Goal: Task Accomplishment & Management: Use online tool/utility

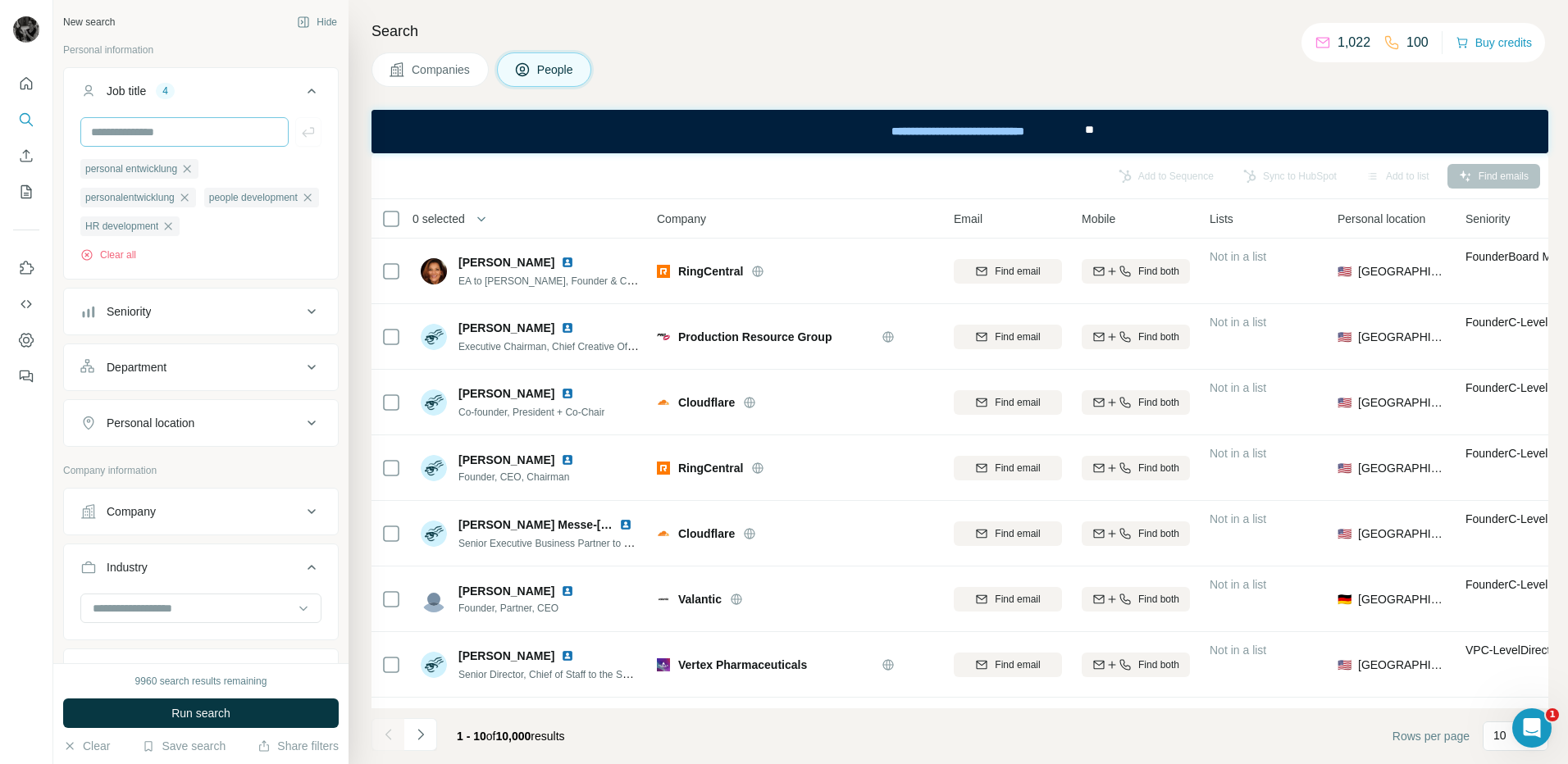
scroll to position [17729, 0]
drag, startPoint x: 251, startPoint y: 129, endPoint x: 241, endPoint y: 129, distance: 10.0
click at [251, 129] on input "text" at bounding box center [184, 132] width 208 height 29
type input "**********"
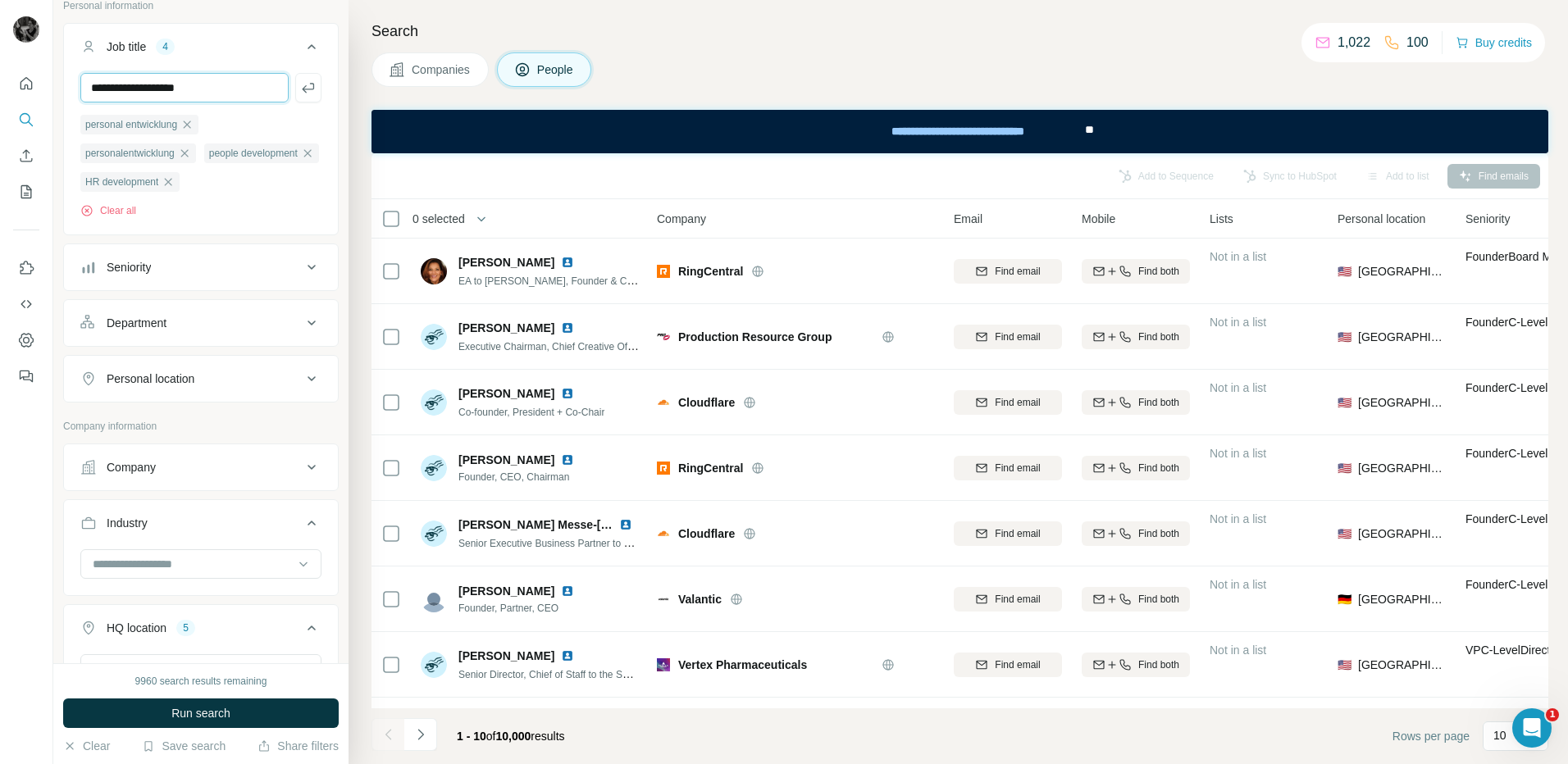
scroll to position [82, 0]
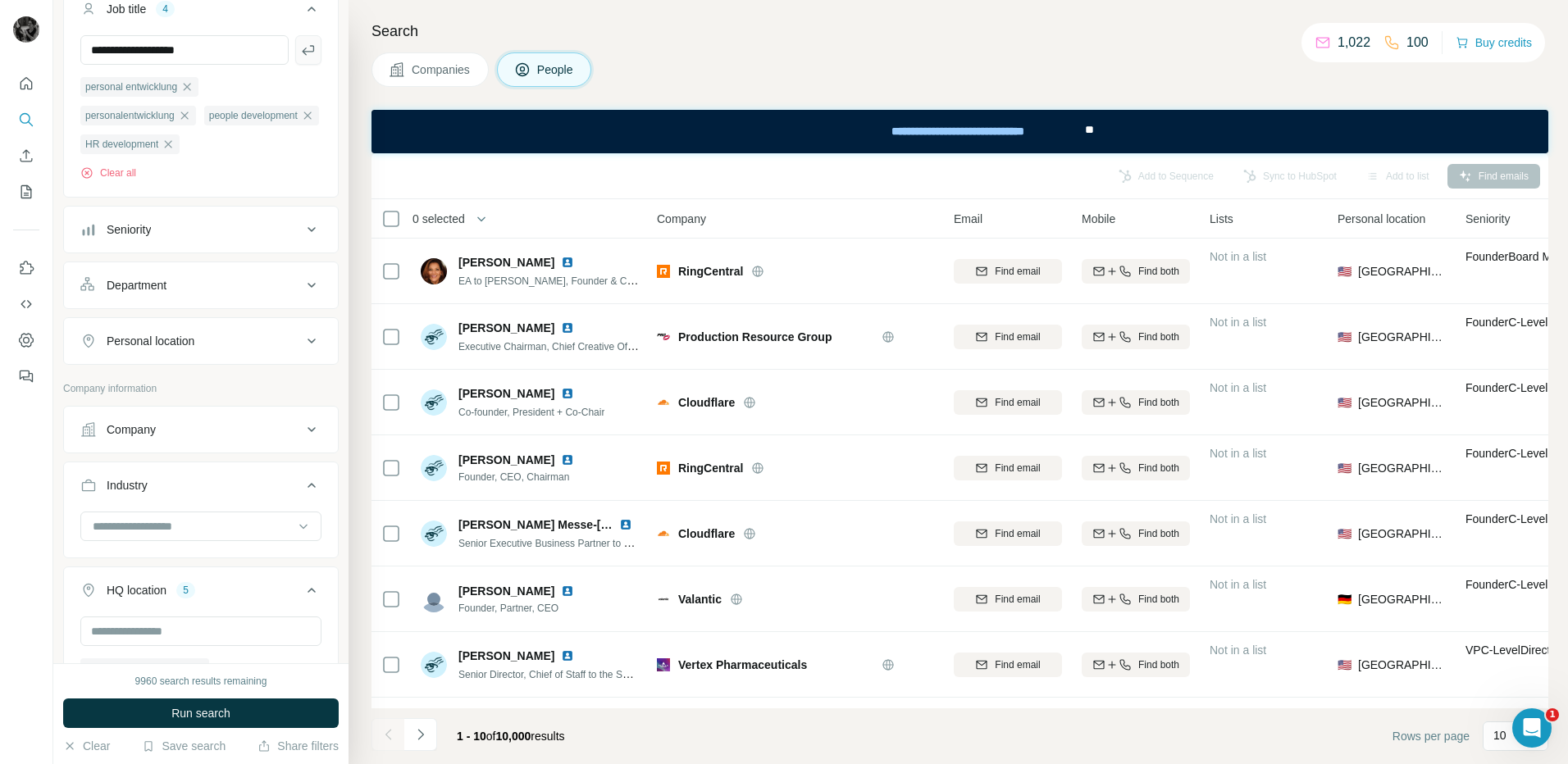
click at [300, 58] on icon "button" at bounding box center [308, 50] width 17 height 17
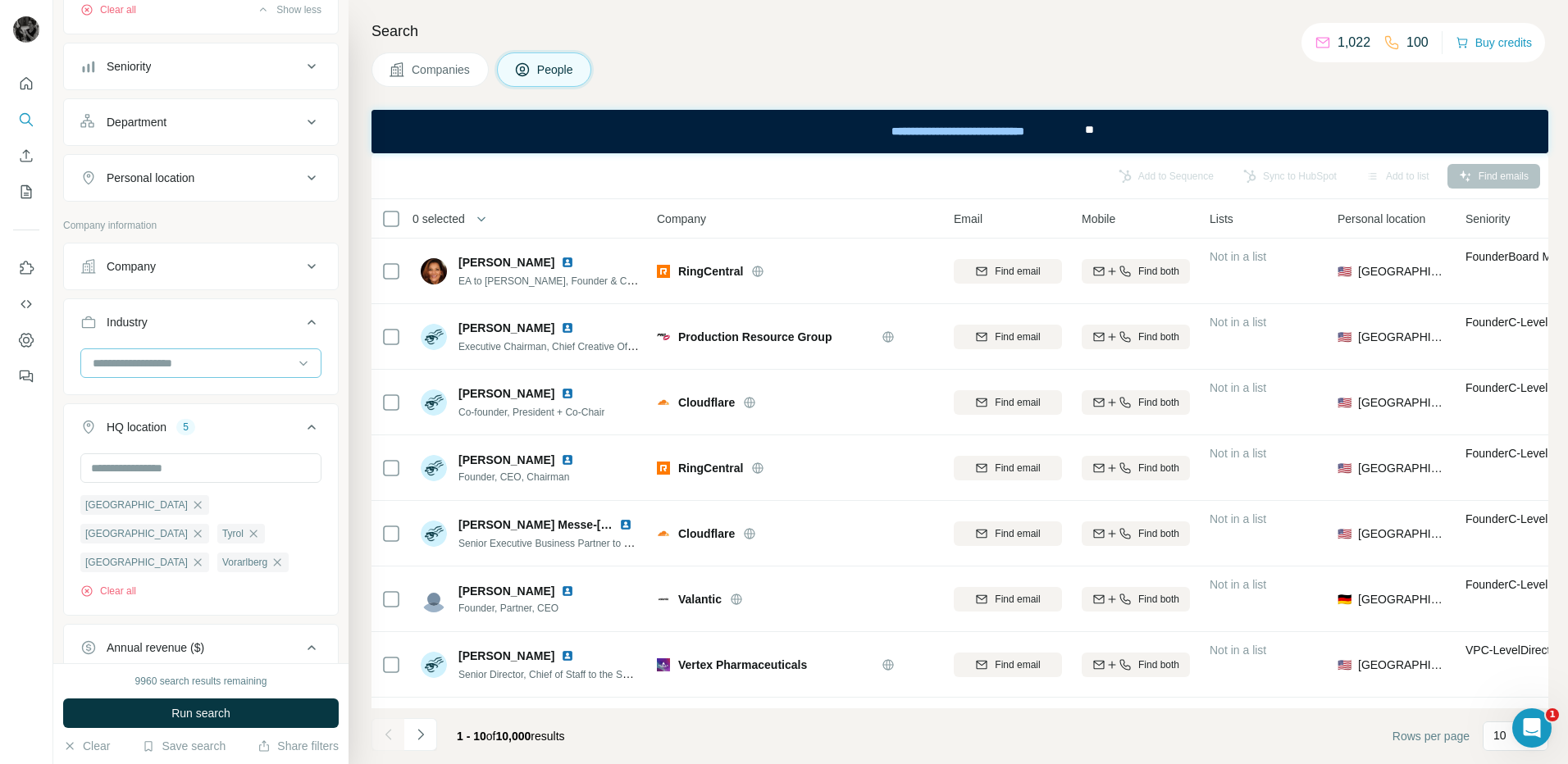
scroll to position [246, 0]
click at [301, 187] on icon at bounding box center [311, 177] width 20 height 20
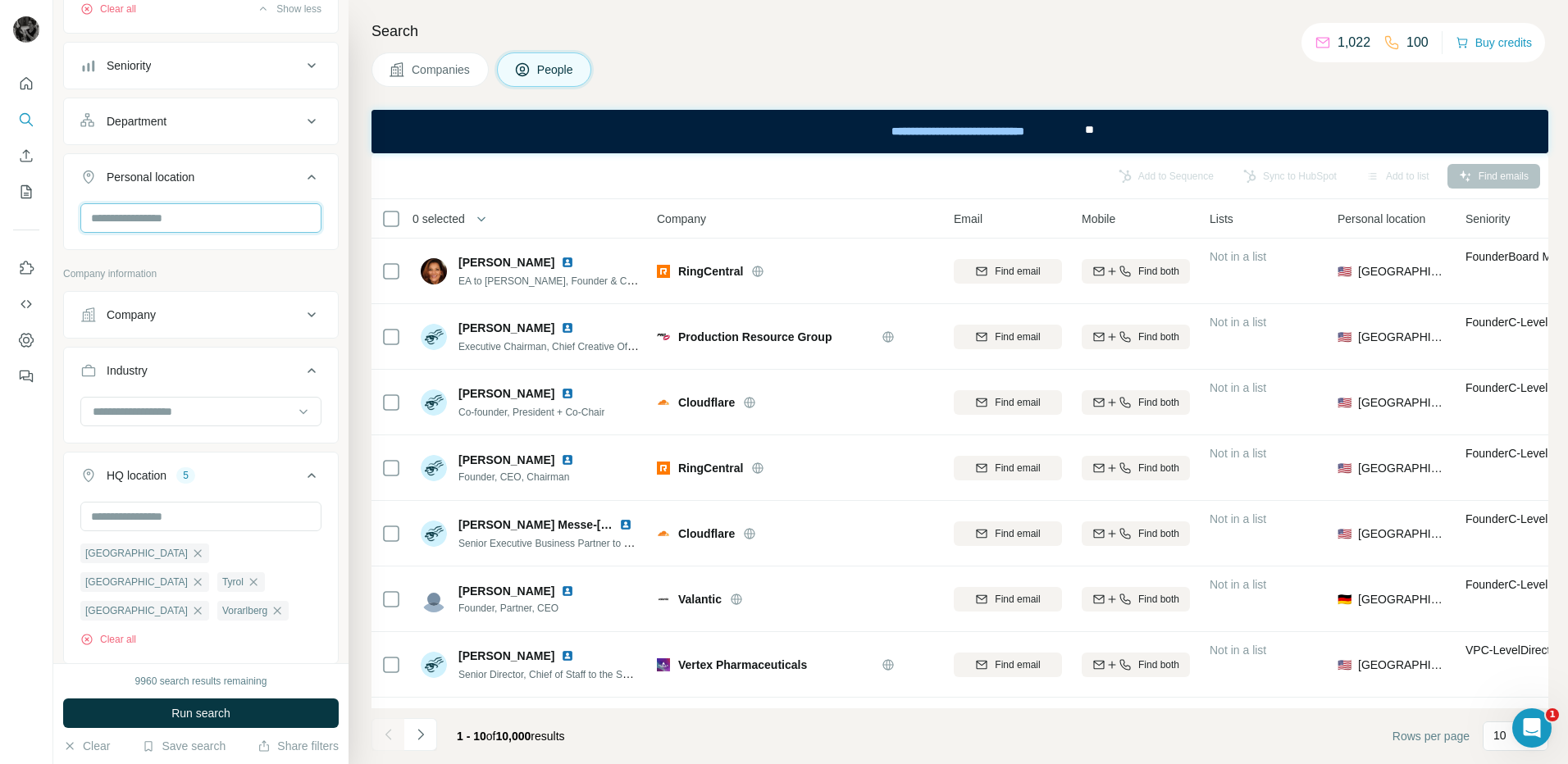
click at [256, 233] on input "text" at bounding box center [201, 218] width 241 height 29
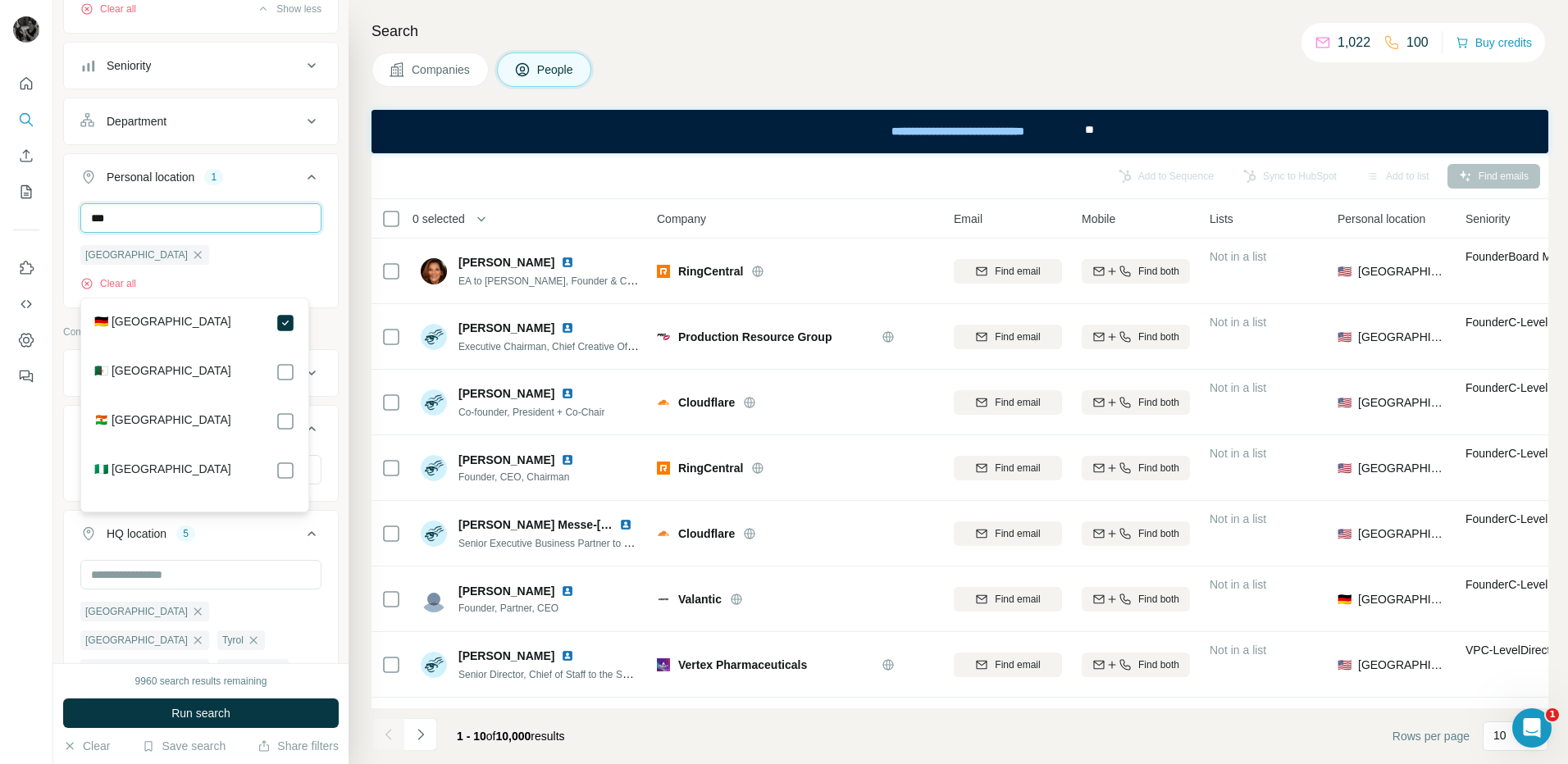
click at [261, 233] on input "***" at bounding box center [201, 218] width 241 height 29
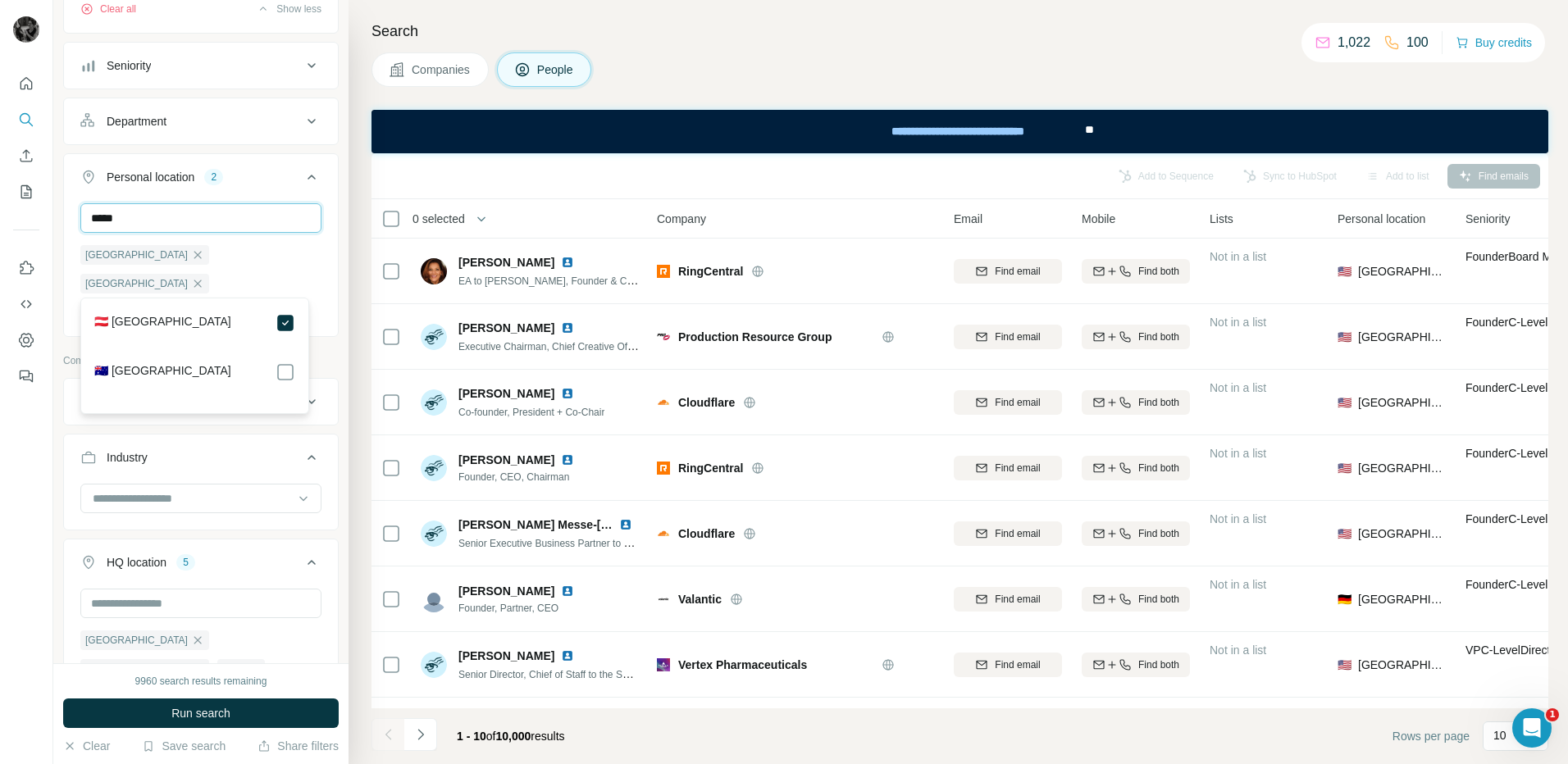
click at [232, 233] on input "*****" at bounding box center [201, 218] width 241 height 29
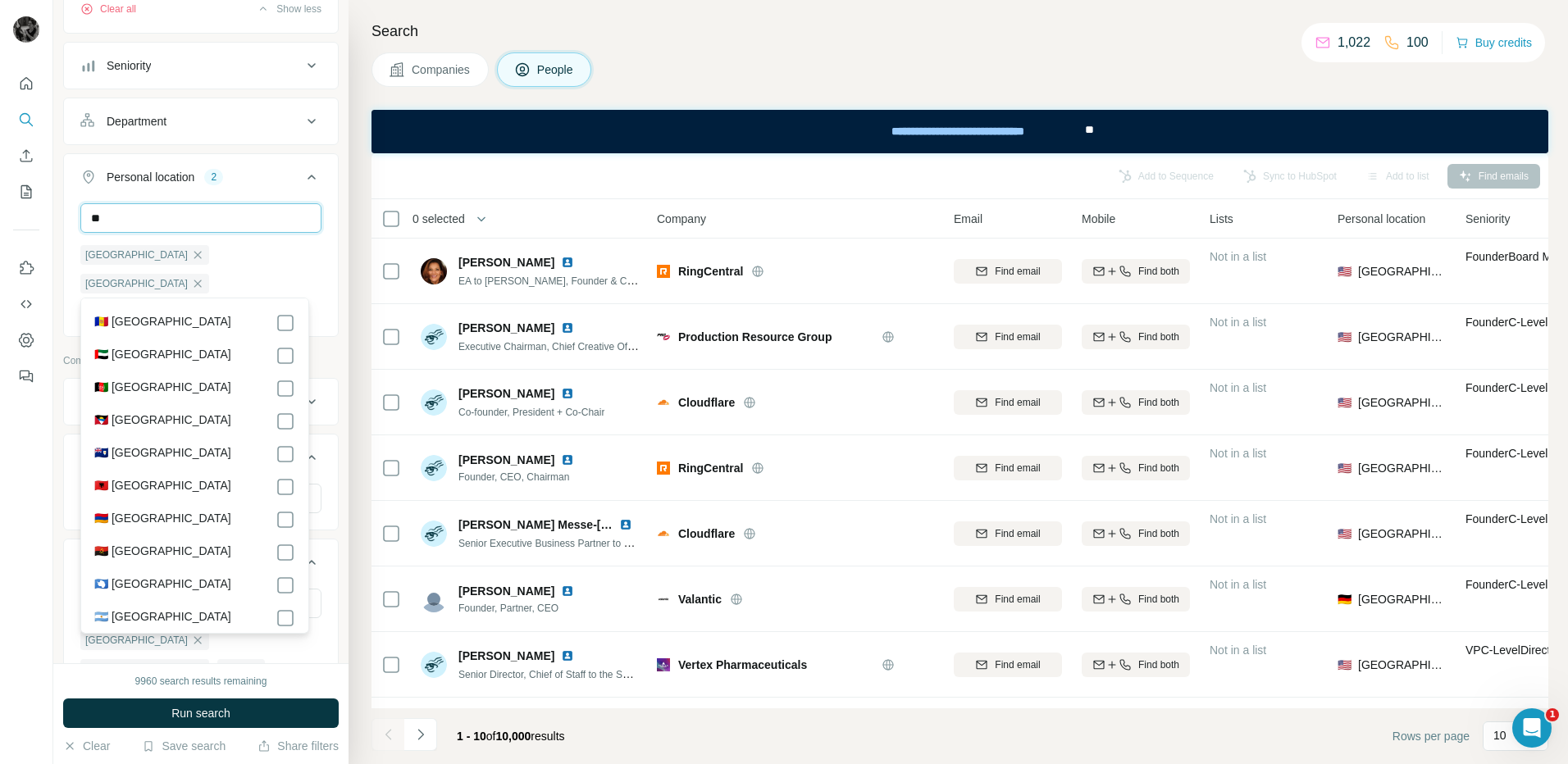
type input "*"
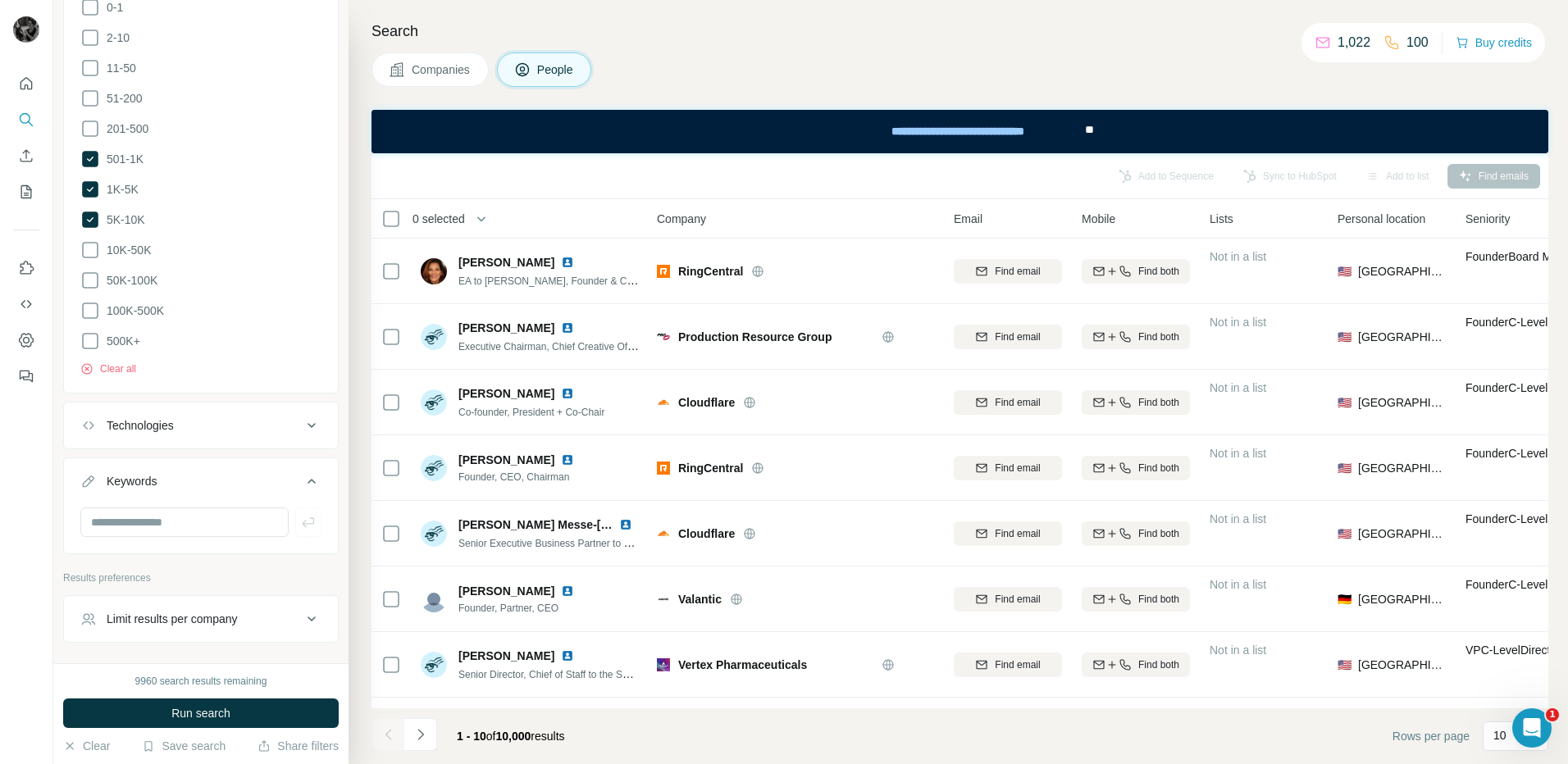
scroll to position [1412, 0]
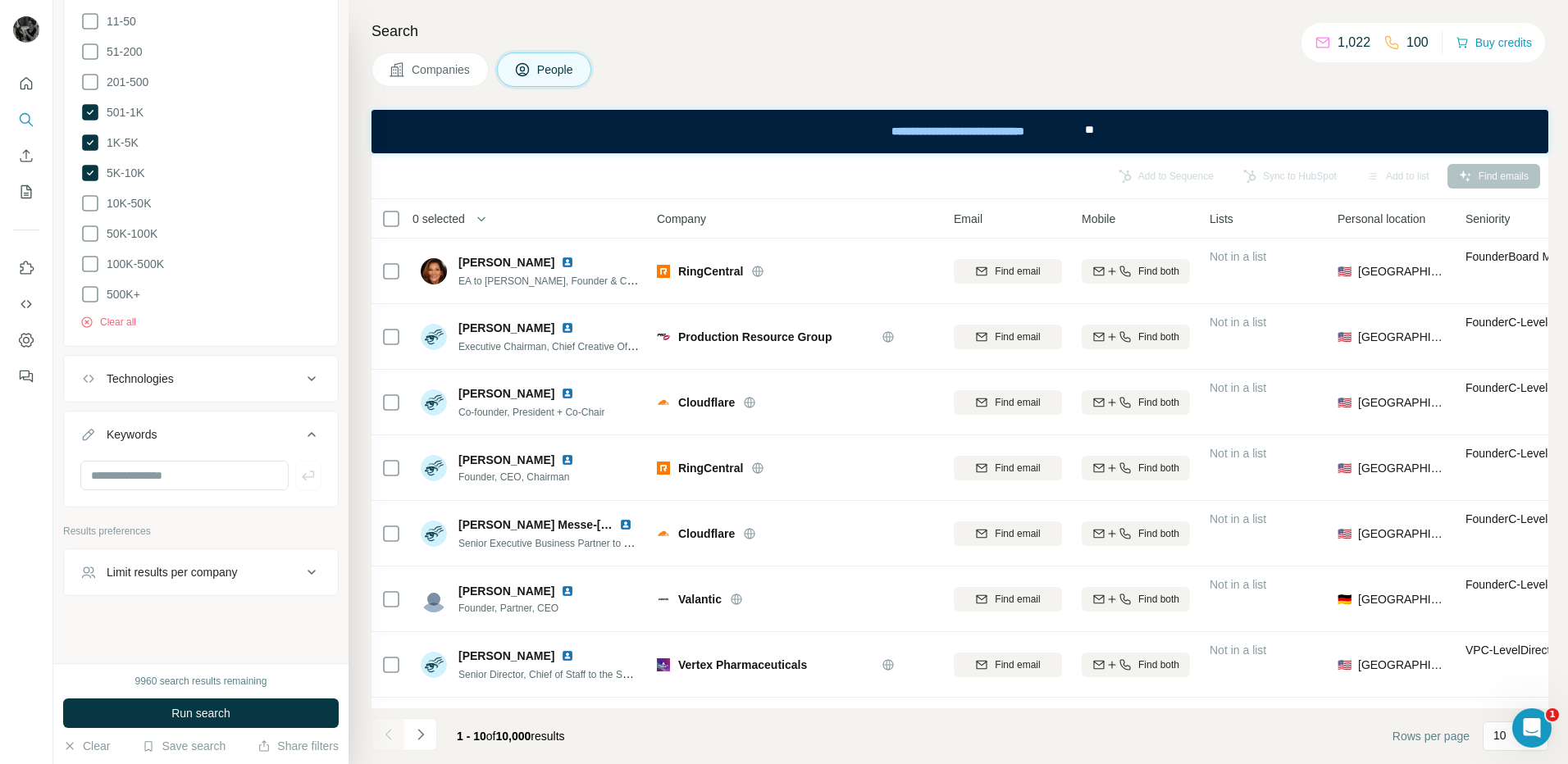
click at [307, 570] on icon at bounding box center [311, 572] width 8 height 5
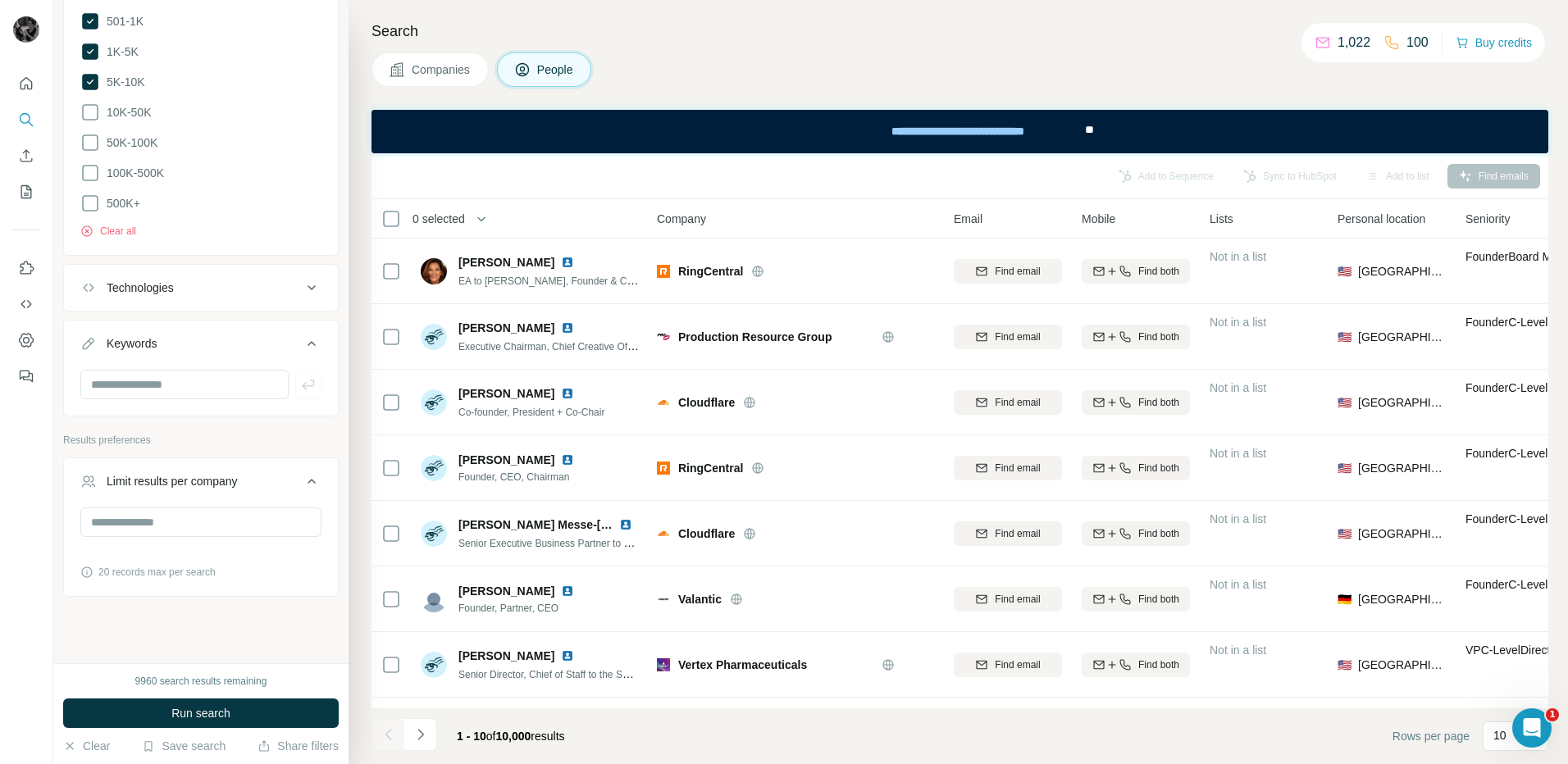
scroll to position [1504, 0]
click at [205, 510] on input "number" at bounding box center [201, 521] width 241 height 29
click at [239, 712] on button "Run search" at bounding box center [202, 713] width 276 height 29
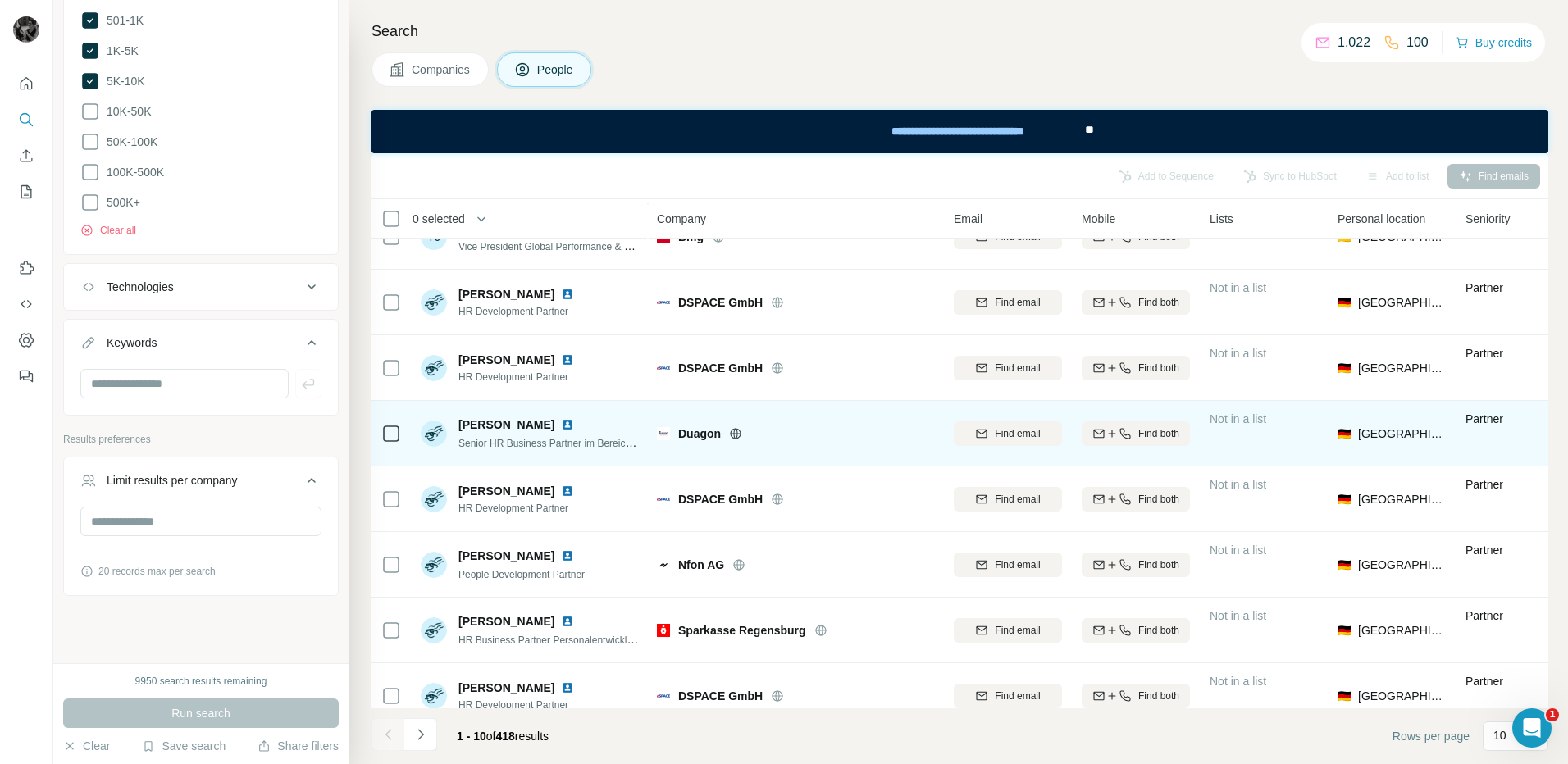
scroll to position [195, 0]
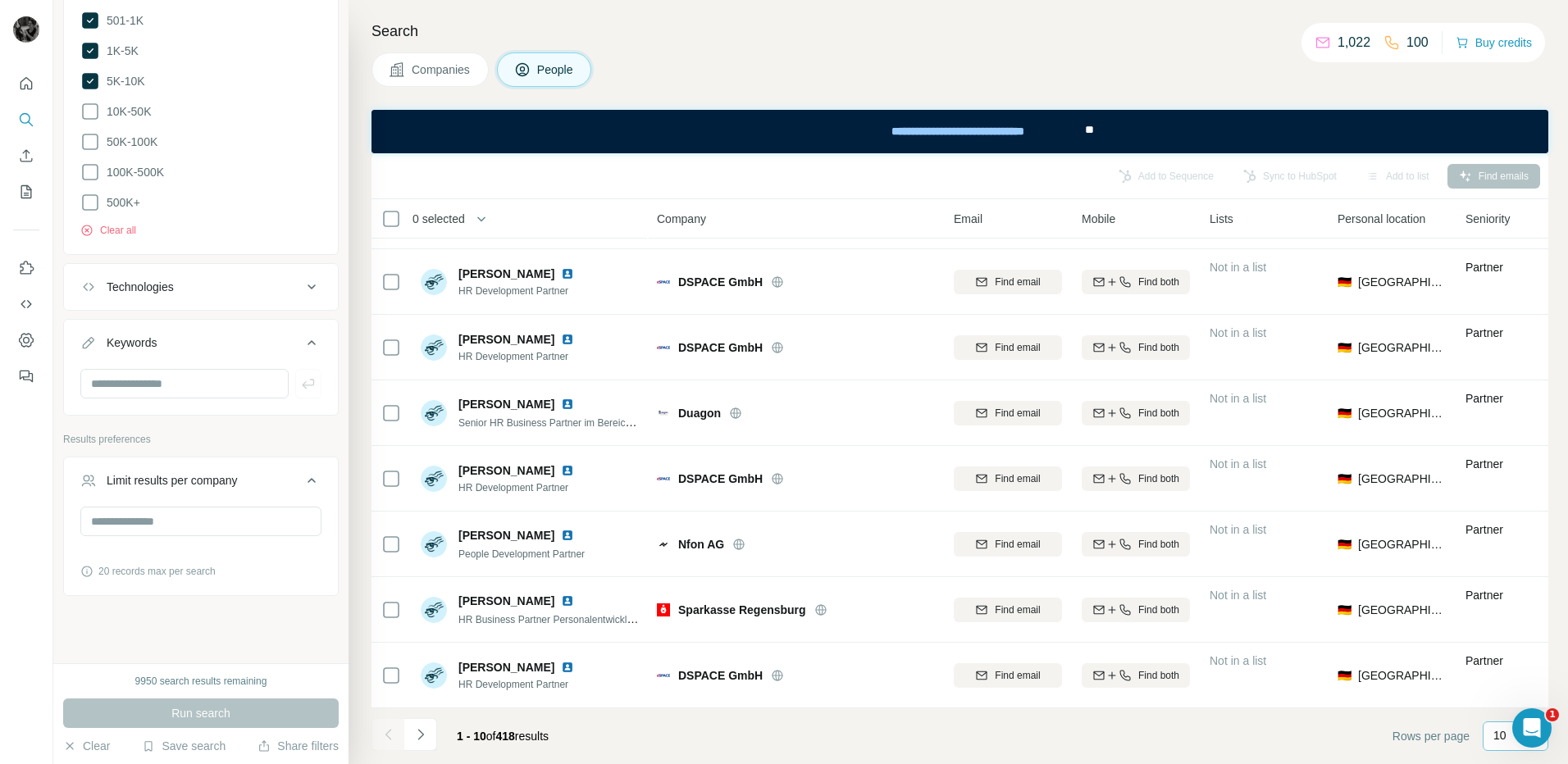
click at [1499, 742] on p "10" at bounding box center [1499, 736] width 13 height 17
click at [1503, 647] on p "40" at bounding box center [1502, 640] width 13 height 17
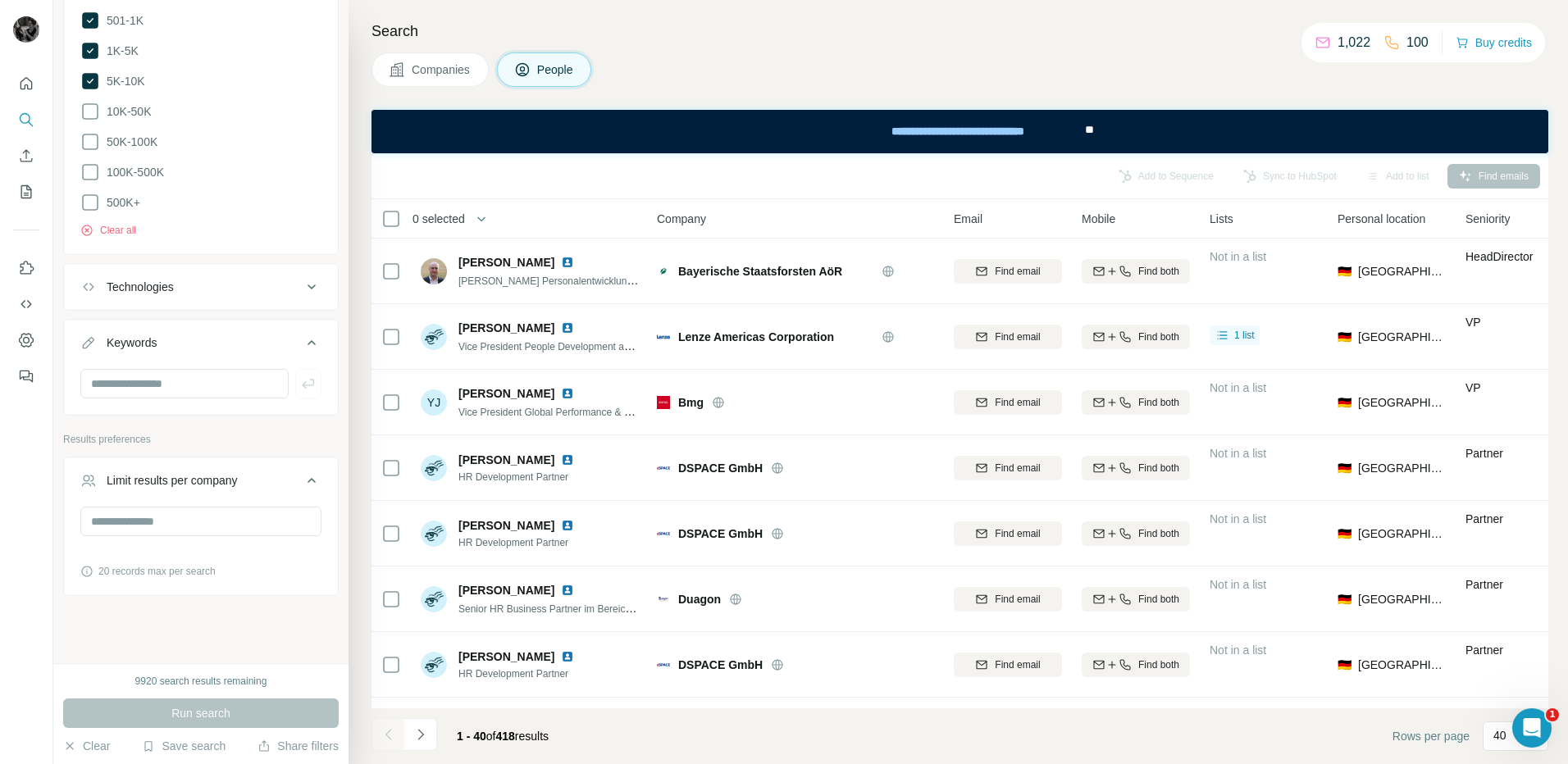
click at [682, 222] on span "Company" at bounding box center [681, 218] width 49 height 17
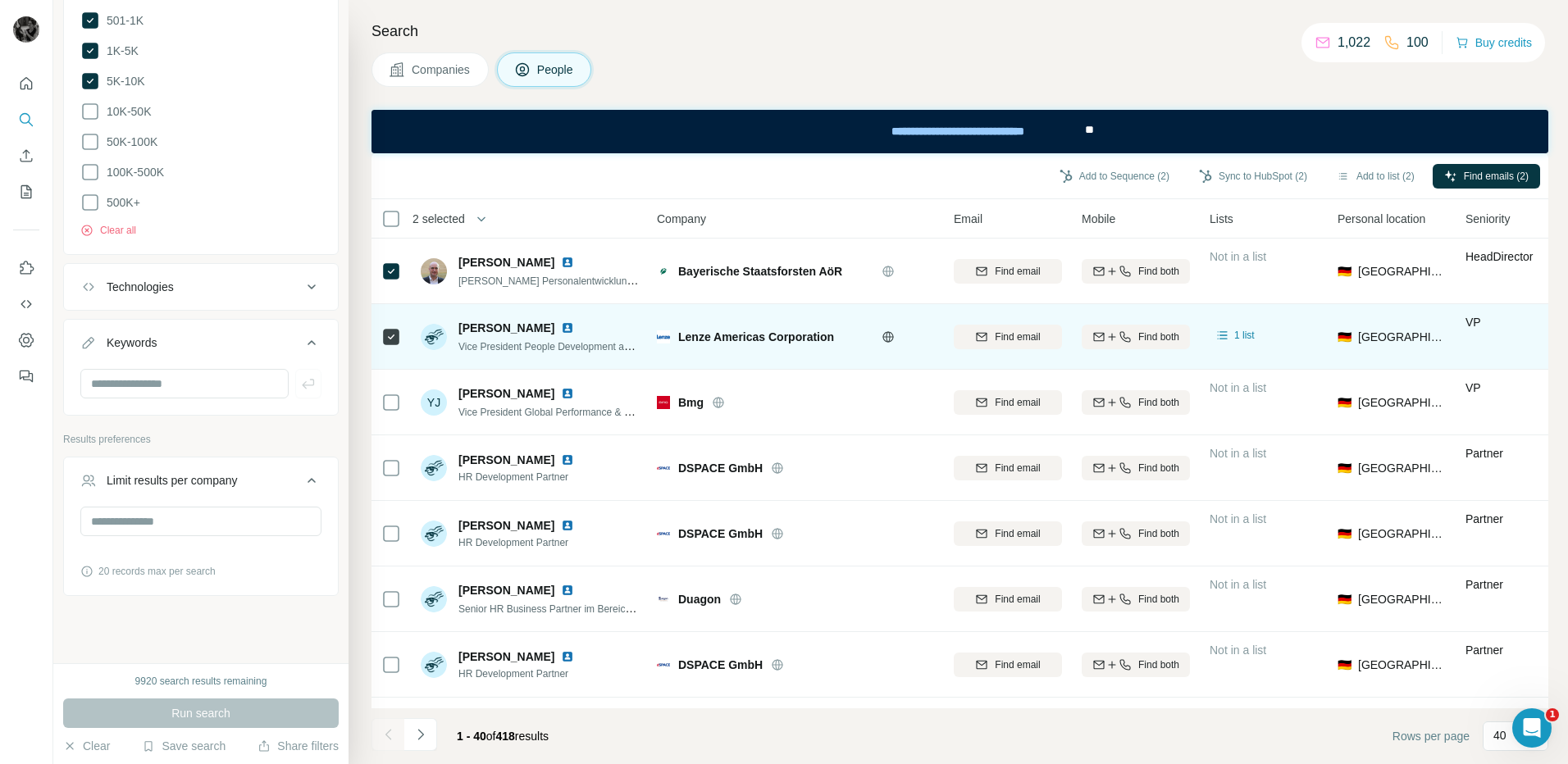
scroll to position [82, 0]
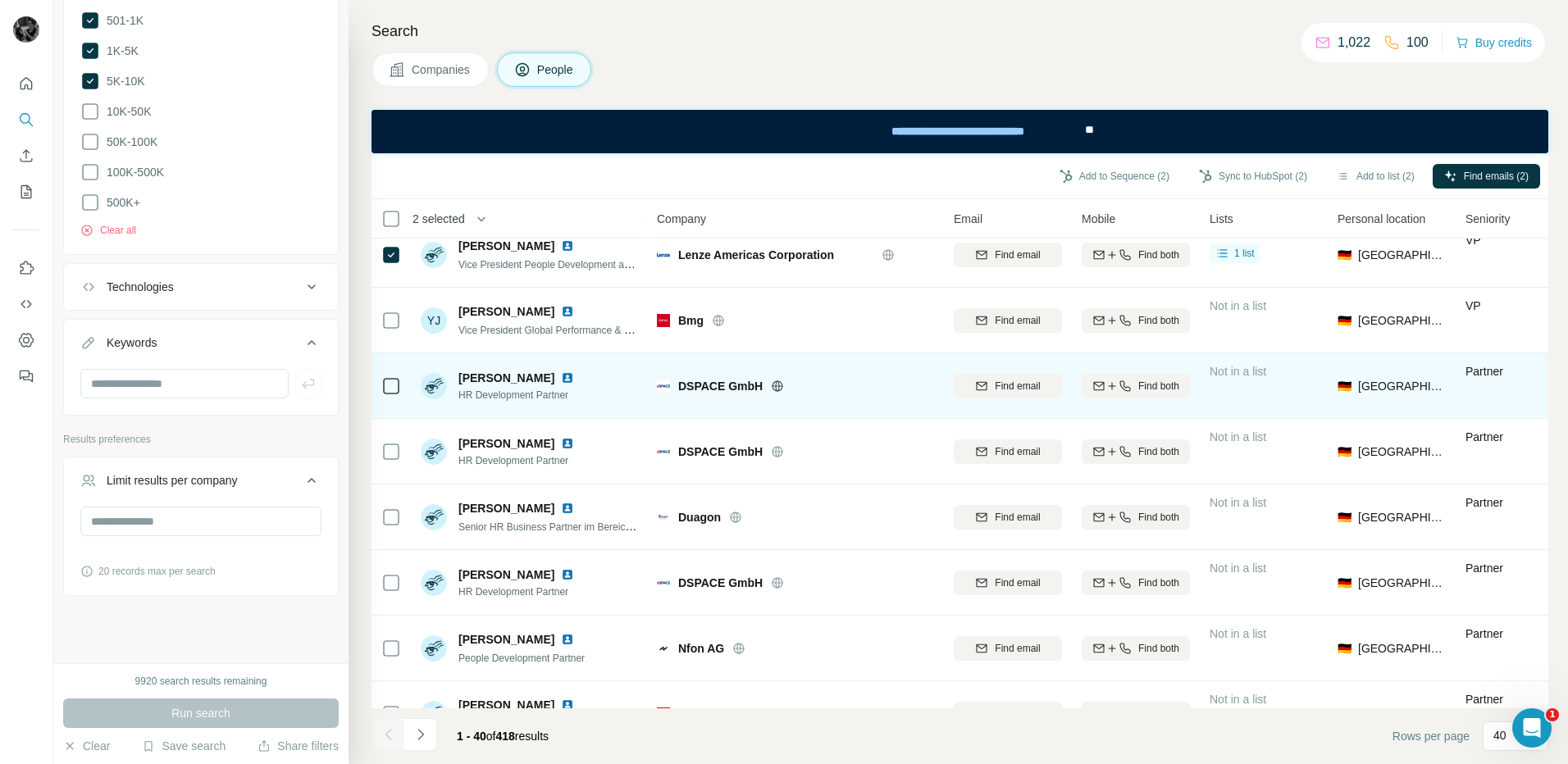
drag, startPoint x: 460, startPoint y: 360, endPoint x: 466, endPoint y: 375, distance: 16.2
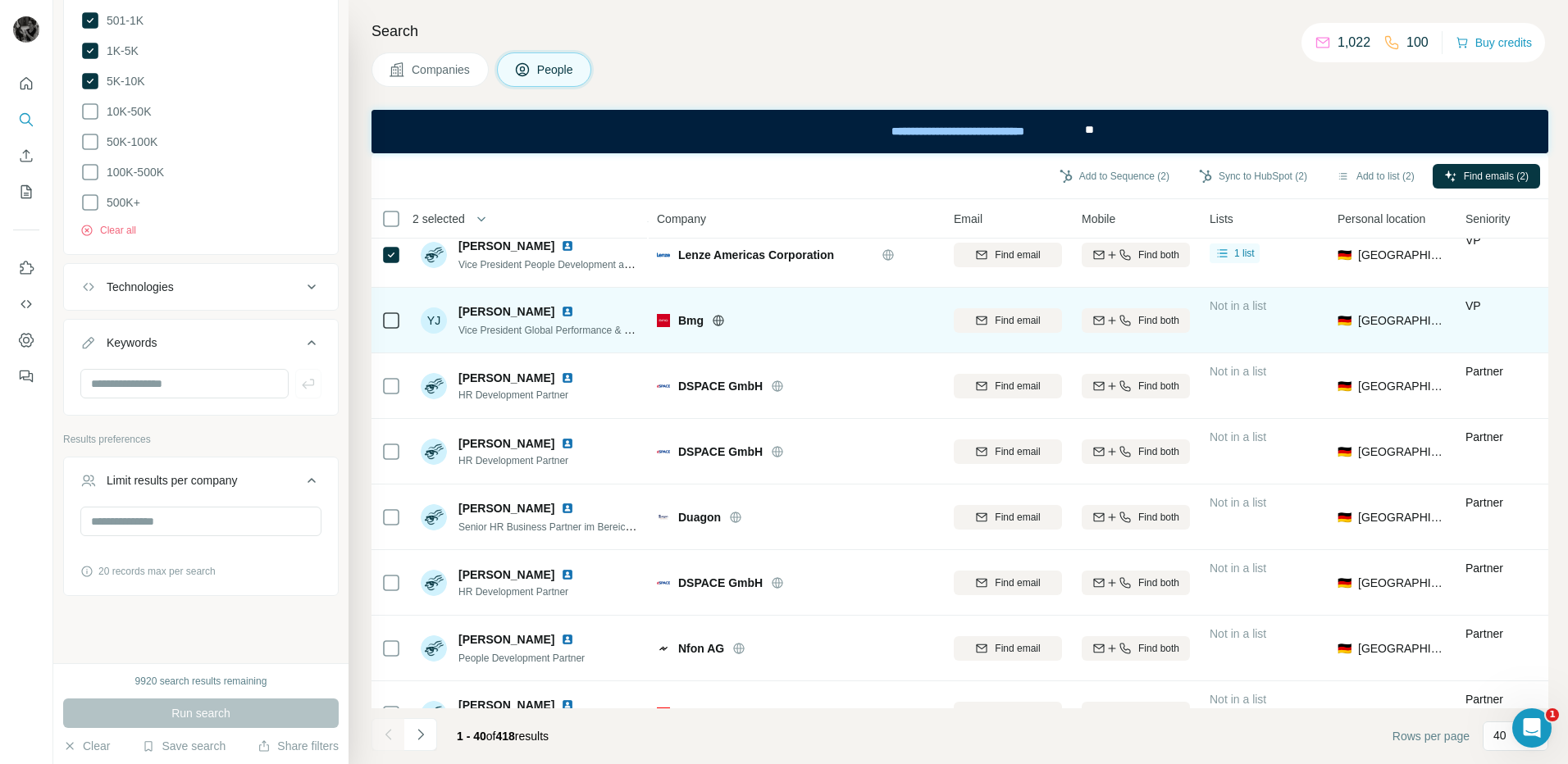
drag, startPoint x: 466, startPoint y: 375, endPoint x: 1273, endPoint y: 321, distance: 808.8
click at [1284, 320] on div "Not in a list" at bounding box center [1263, 320] width 109 height 45
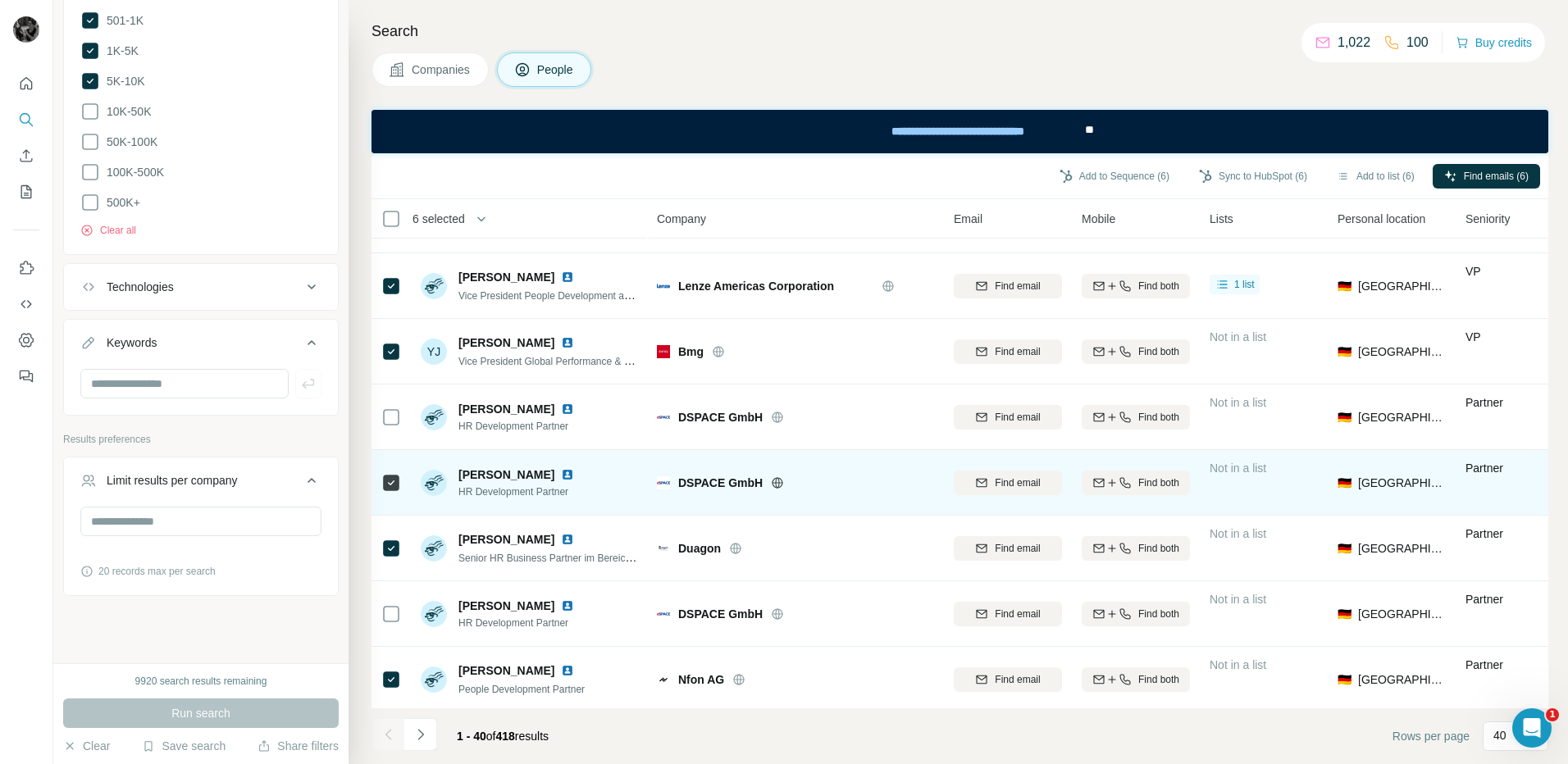
scroll to position [0, 0]
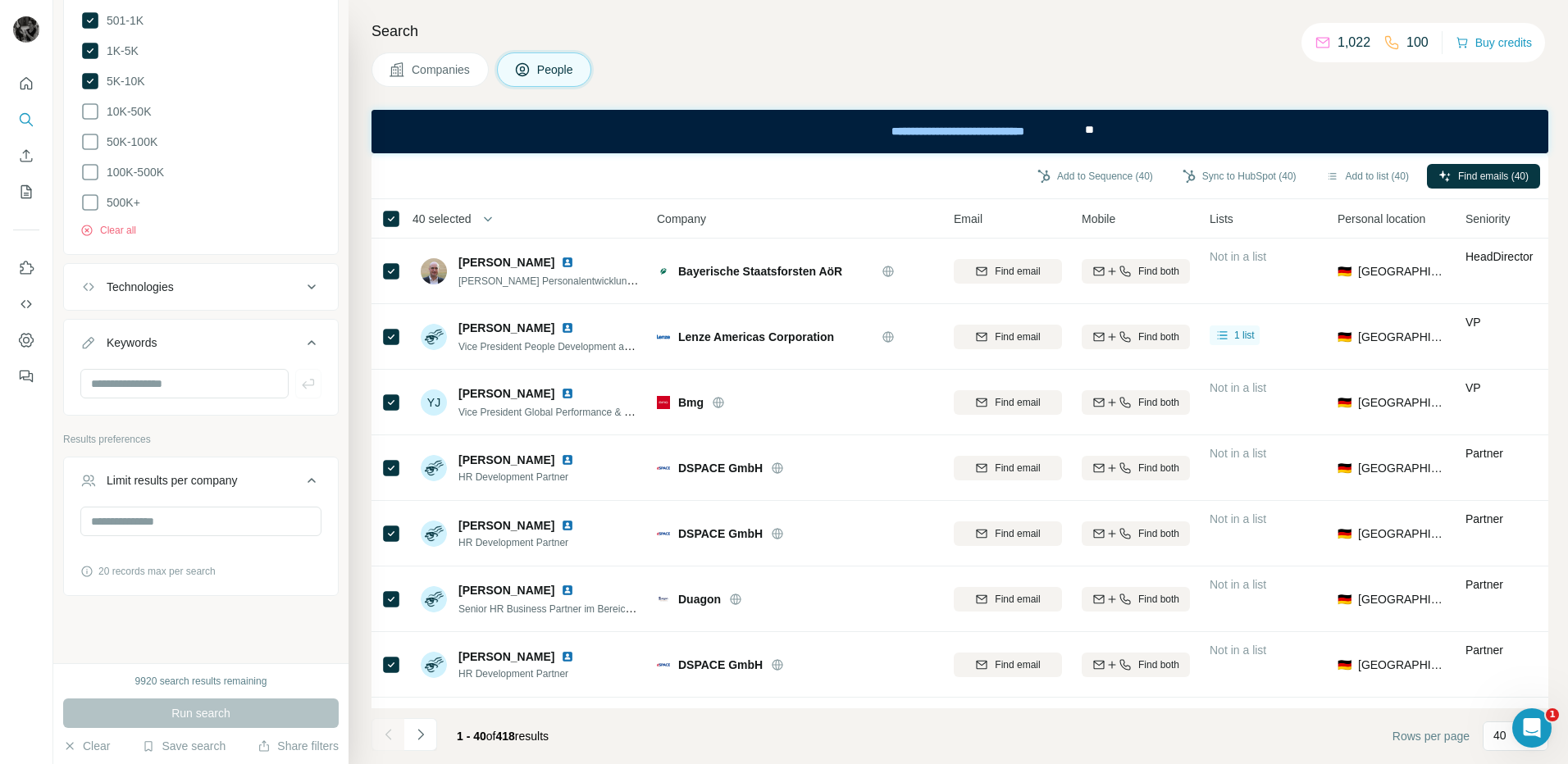
click at [446, 216] on span "40 selected" at bounding box center [442, 218] width 59 height 17
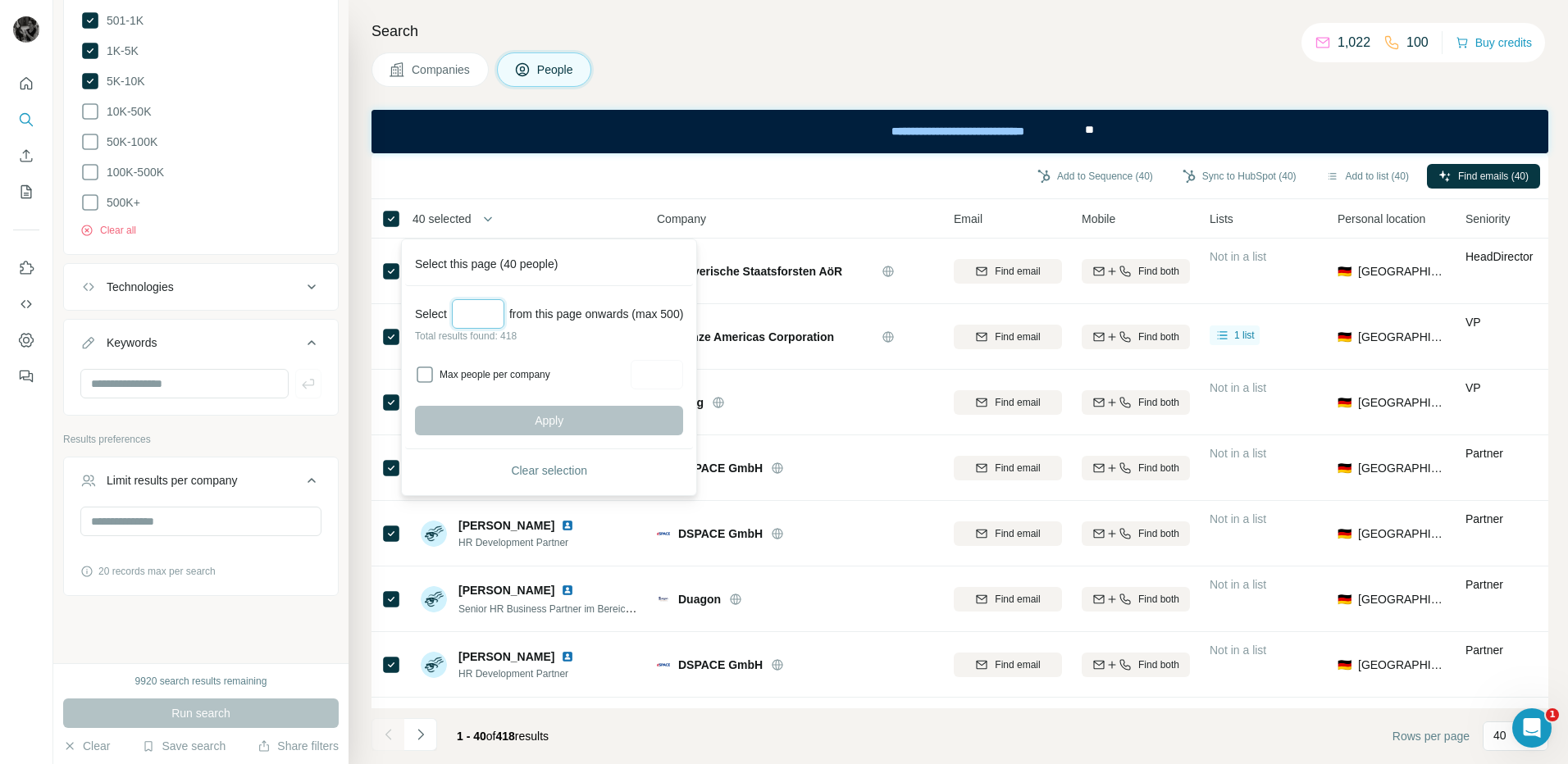
click at [470, 314] on input "Select a number (up to 500)" at bounding box center [478, 314] width 53 height 29
type input "***"
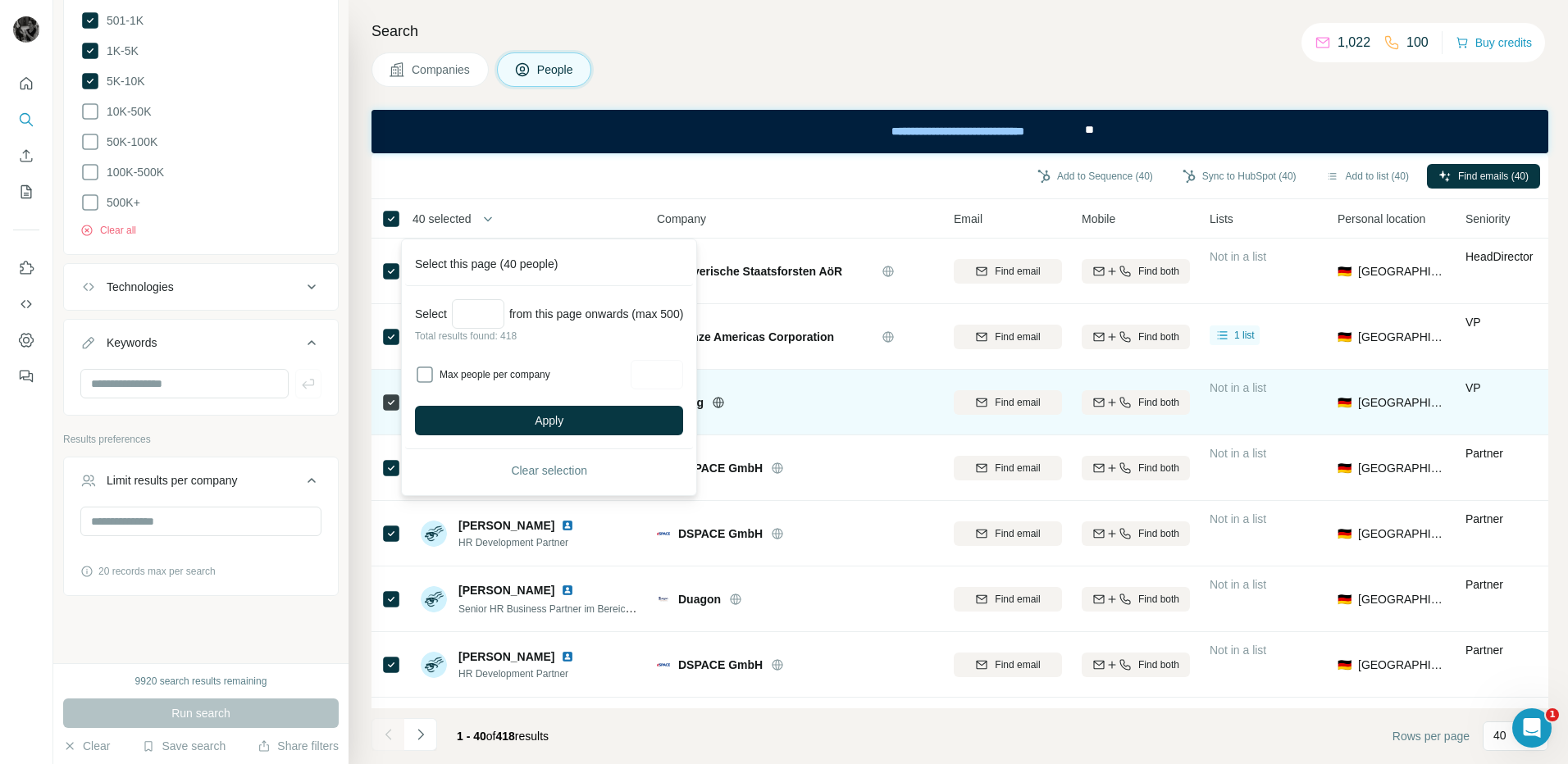
click at [583, 425] on button "Apply" at bounding box center [549, 421] width 268 height 29
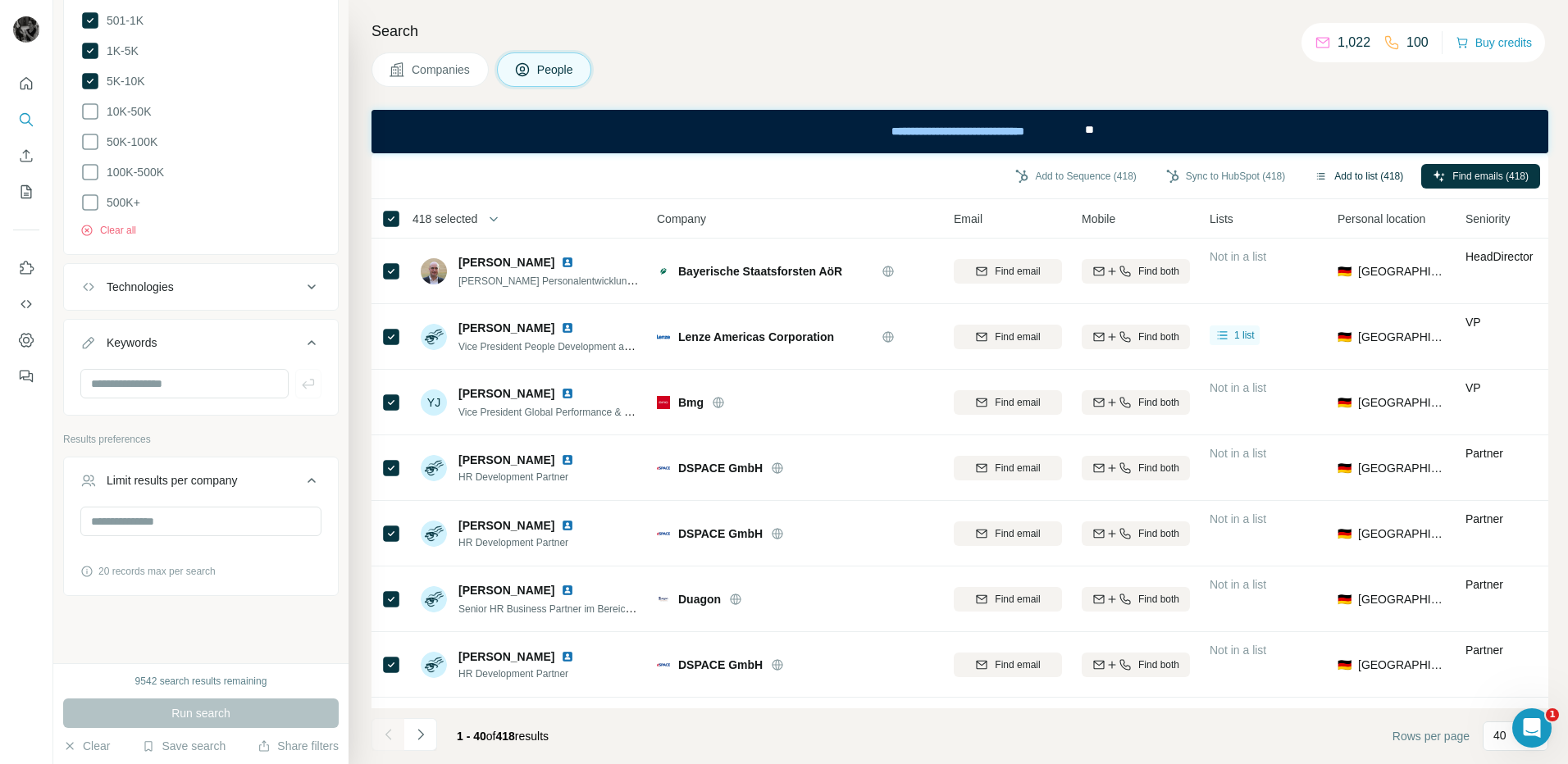
click at [1337, 174] on button "Add to list (418)" at bounding box center [1359, 176] width 112 height 24
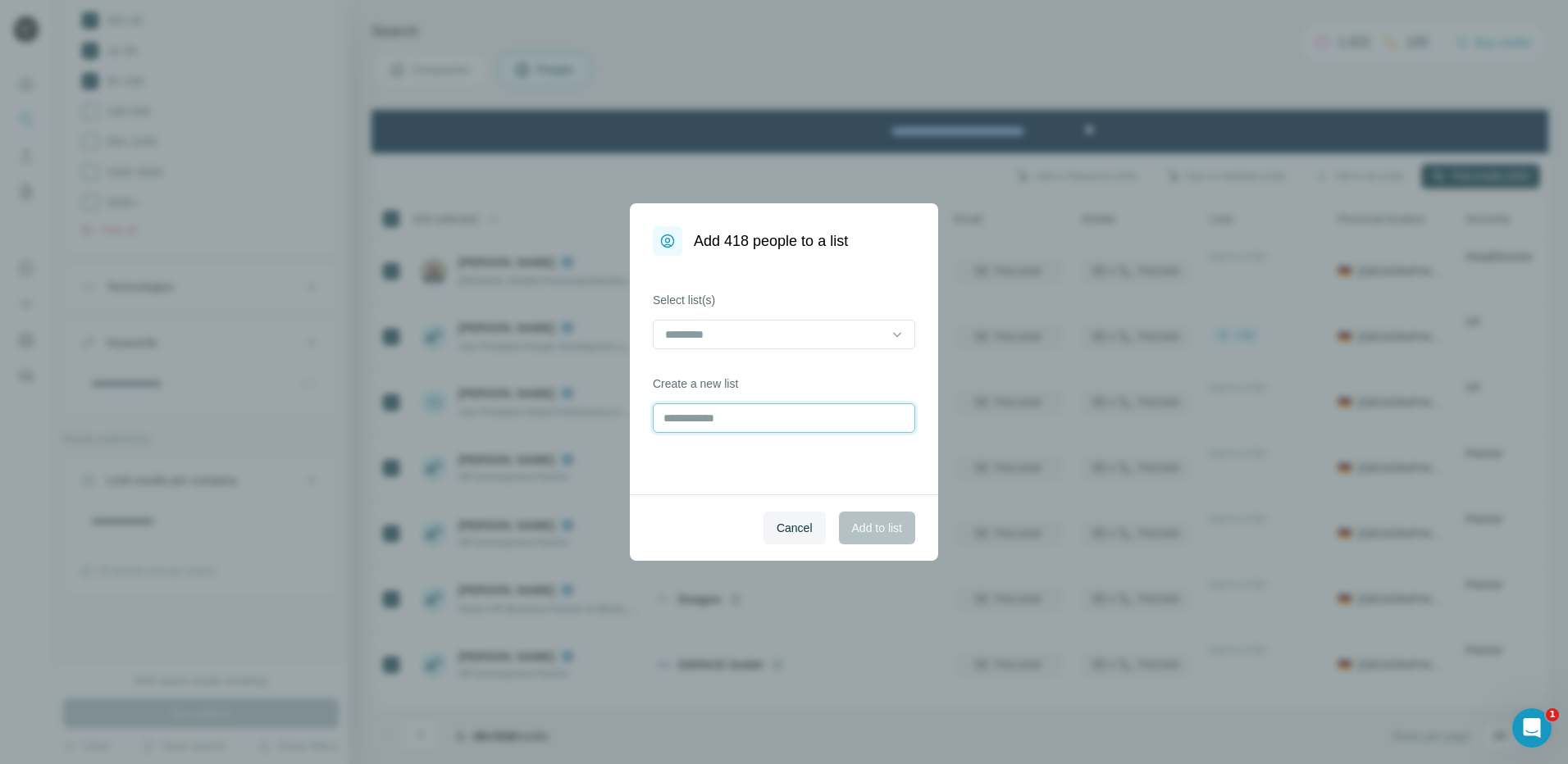
click at [722, 424] on input "text" at bounding box center [784, 418] width 262 height 29
type input "**********"
click at [885, 521] on span "Add to list" at bounding box center [876, 527] width 50 height 17
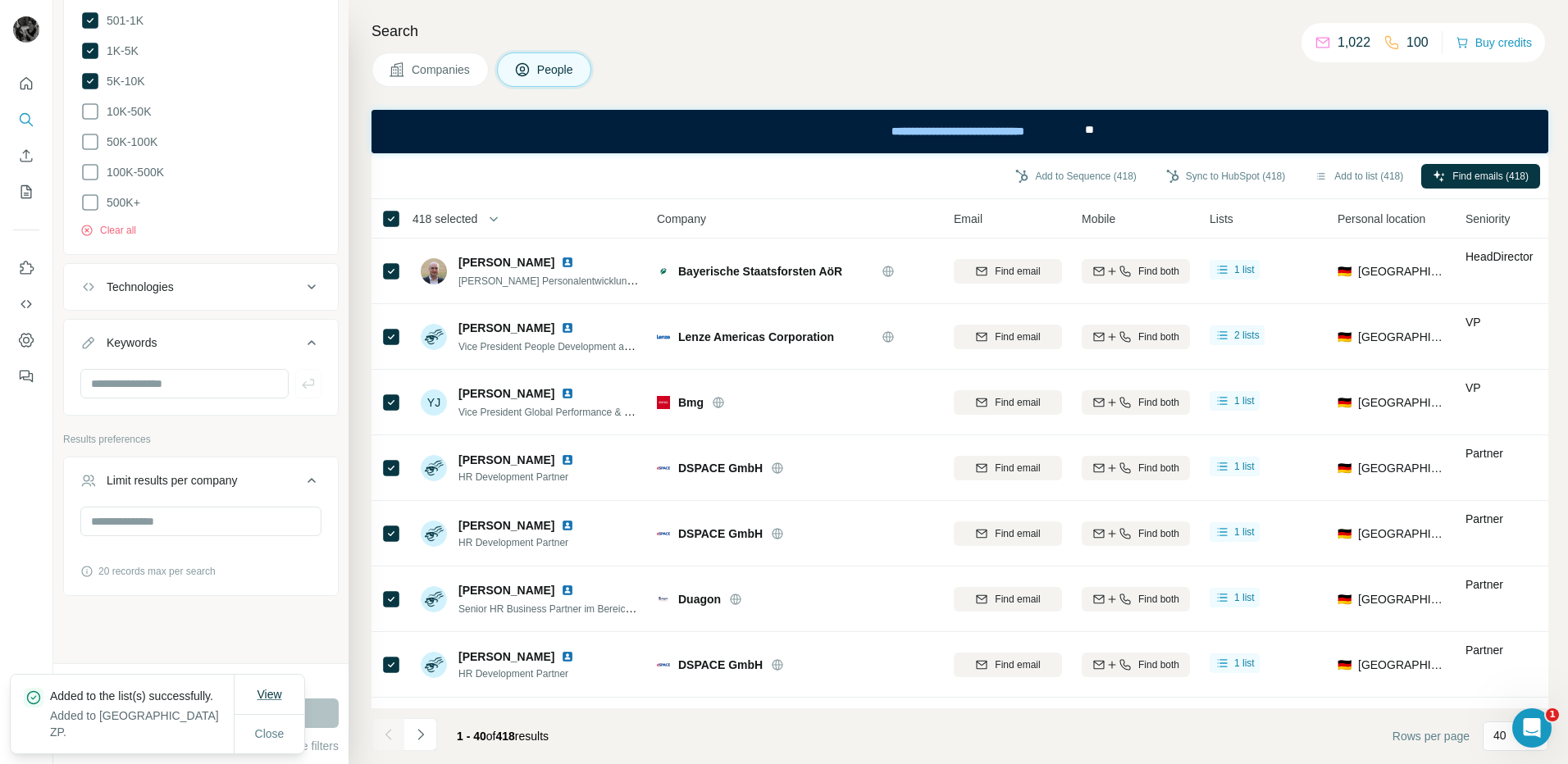
click at [271, 697] on span "View" at bounding box center [268, 694] width 24 height 13
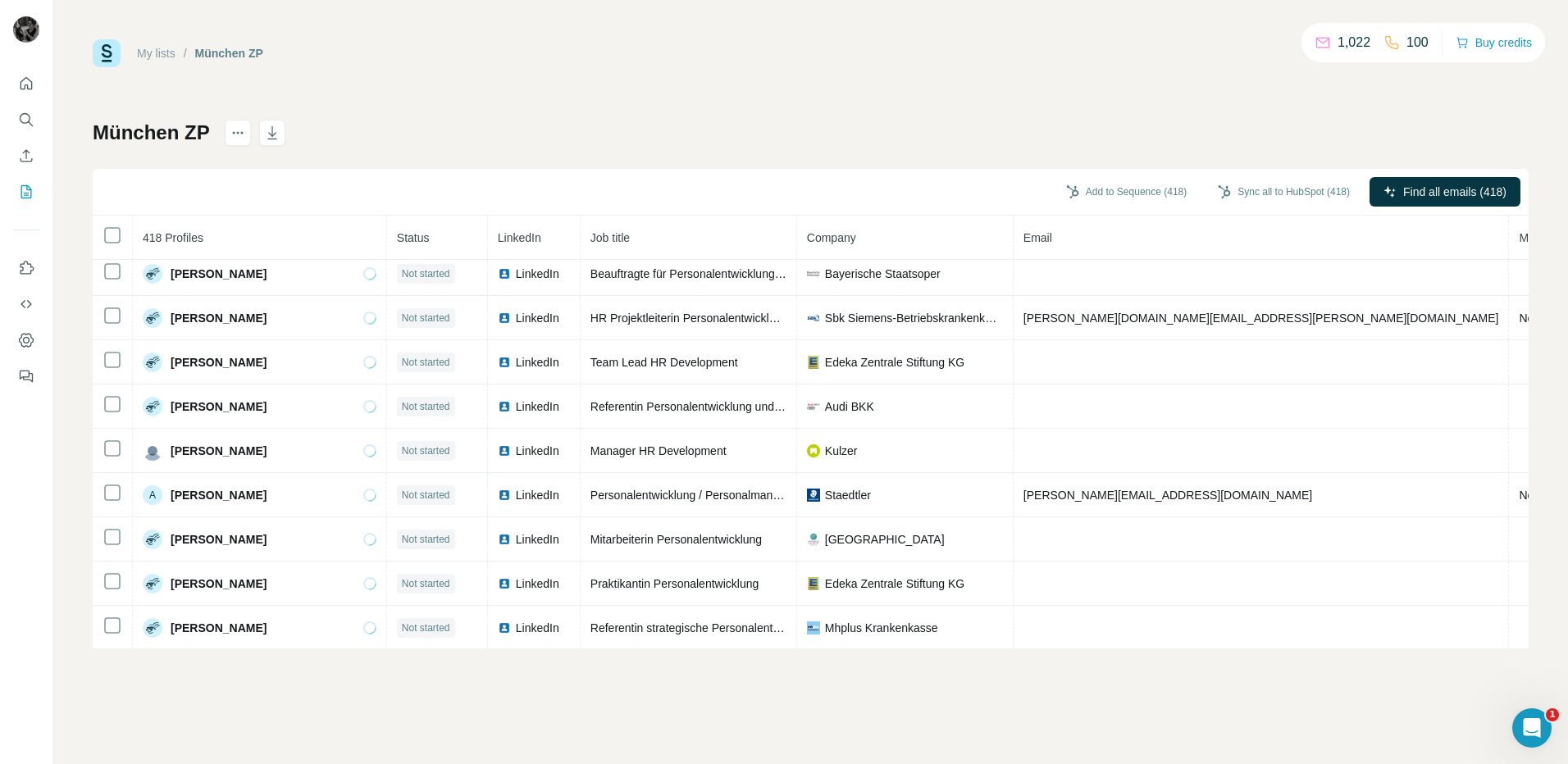
scroll to position [1391, 0]
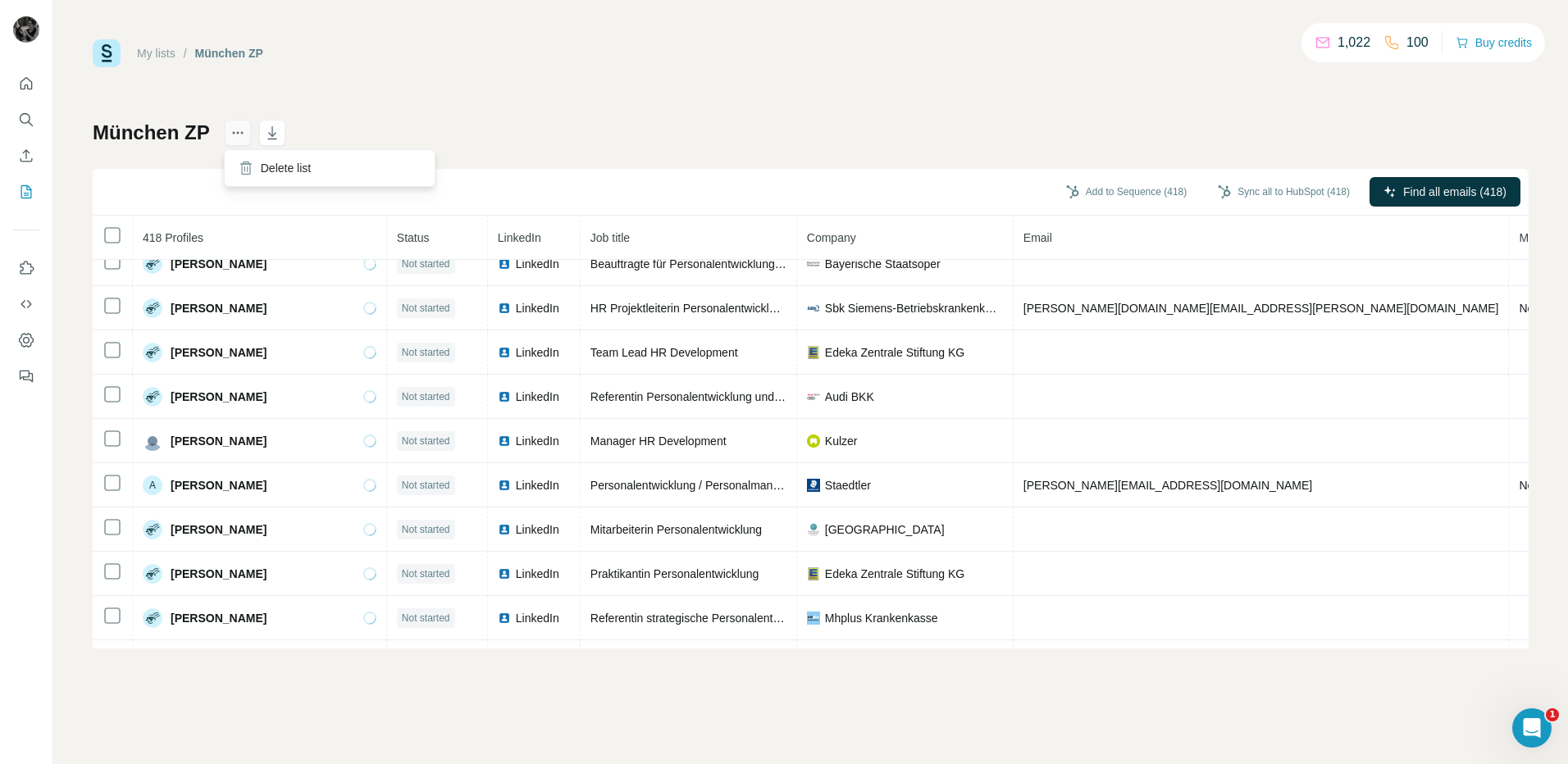
click at [240, 130] on icon "actions" at bounding box center [238, 132] width 17 height 17
click at [261, 136] on button "button" at bounding box center [272, 132] width 26 height 26
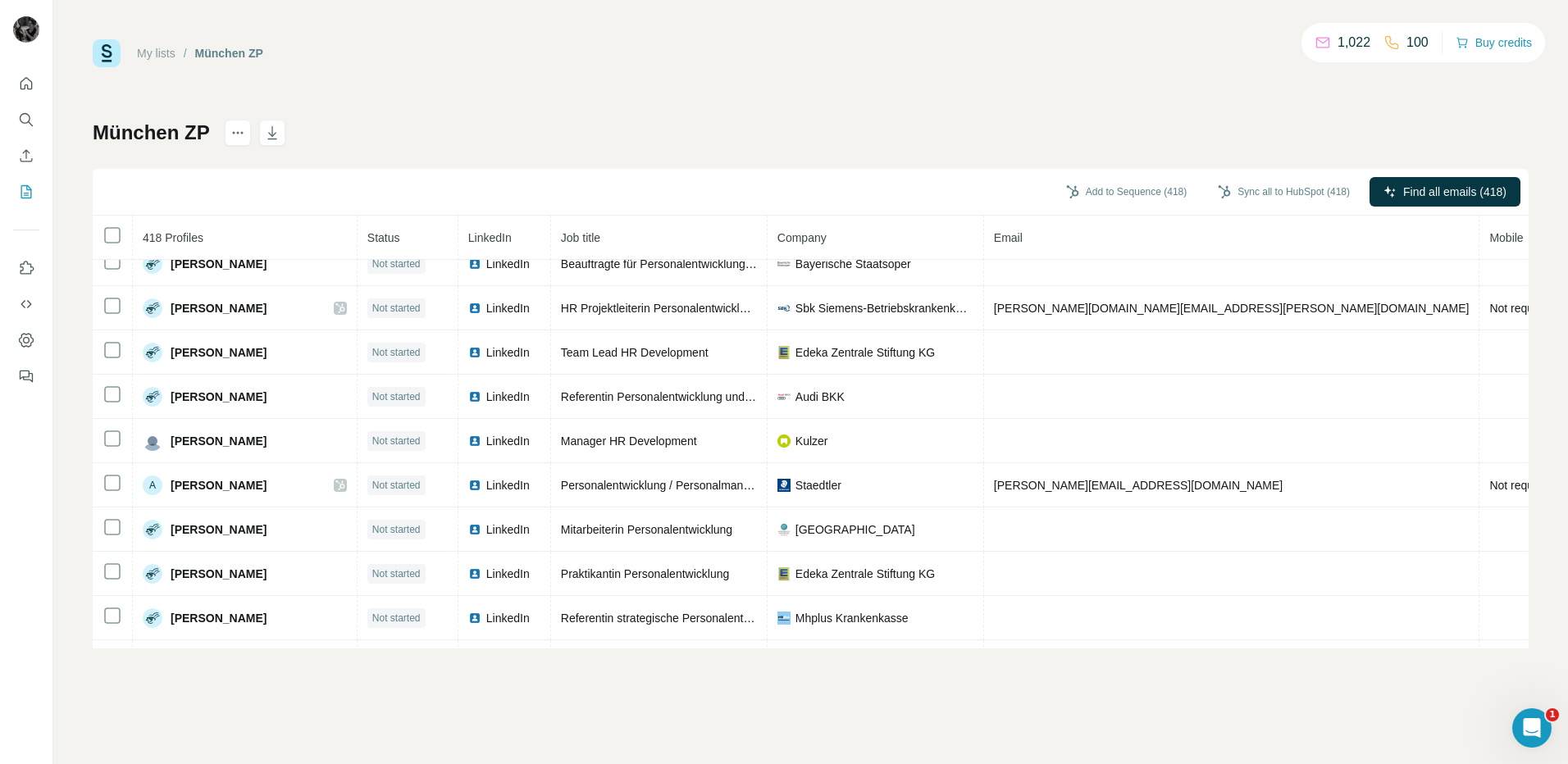
click at [784, 87] on div "My lists / [GEOGRAPHIC_DATA] ZP 1,022 100 Buy credits München ZP Add to Sequenc…" at bounding box center [811, 343] width 1436 height 609
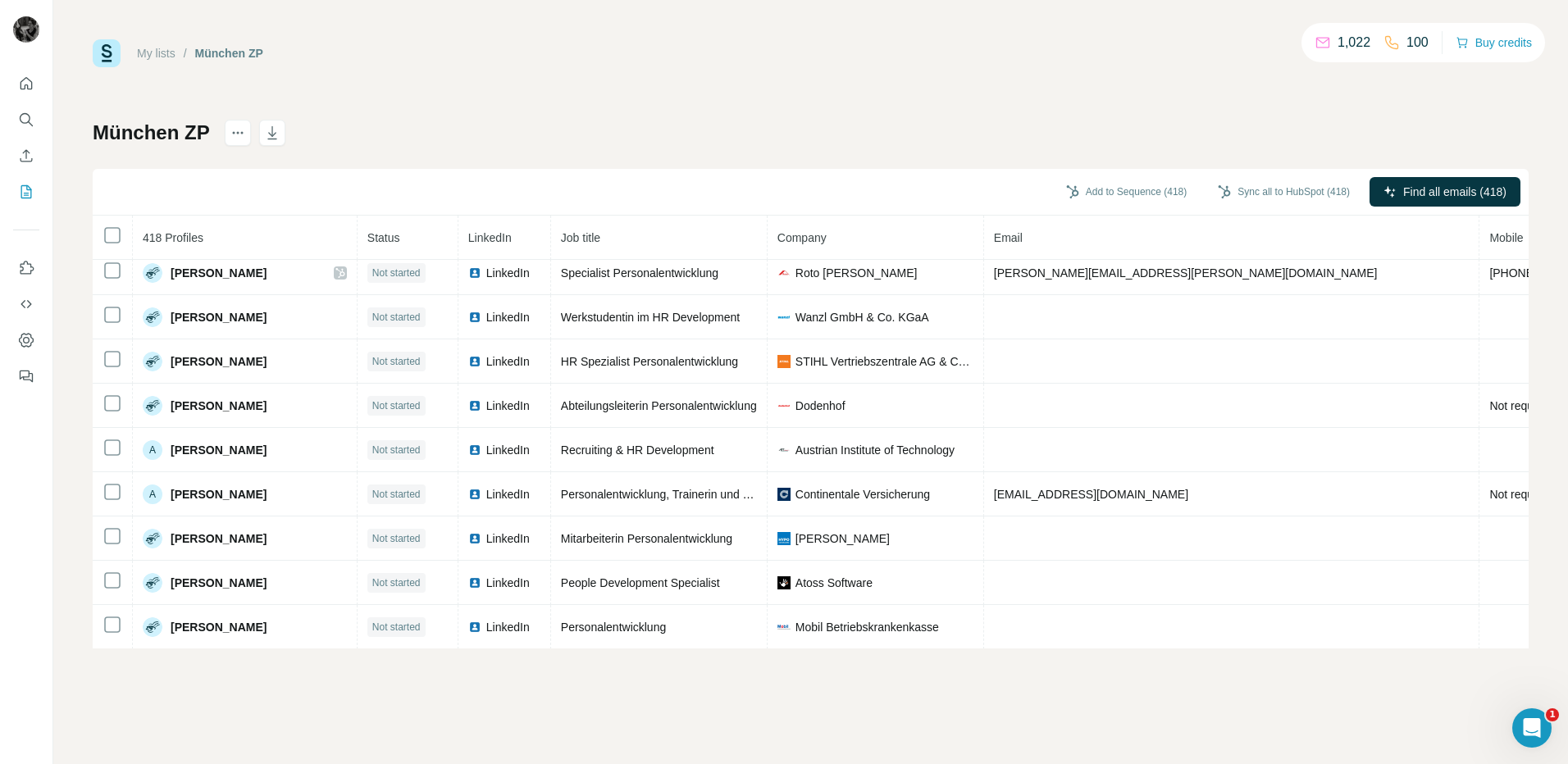
scroll to position [0, 0]
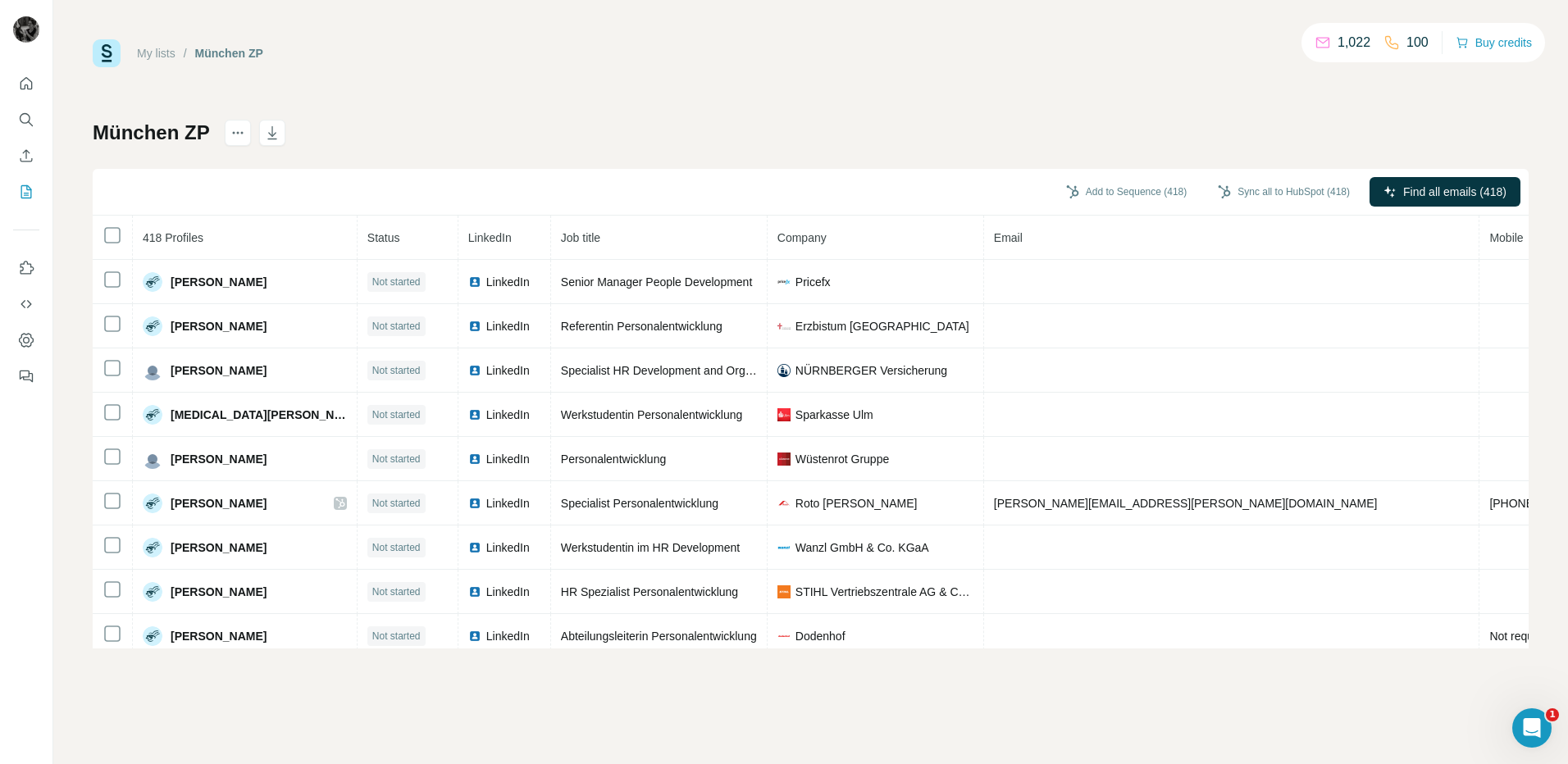
click at [779, 234] on span "Company" at bounding box center [802, 237] width 49 height 13
drag, startPoint x: 378, startPoint y: 198, endPoint x: 362, endPoint y: 196, distance: 16.1
click at [375, 197] on div "Add to Sequence (418) Sync all to HubSpot (418) Find all emails (418)" at bounding box center [811, 193] width 1436 height 47
click at [286, 182] on div "Add to Sequence (418) Sync all to HubSpot (418) Find all emails (418)" at bounding box center [811, 193] width 1436 height 47
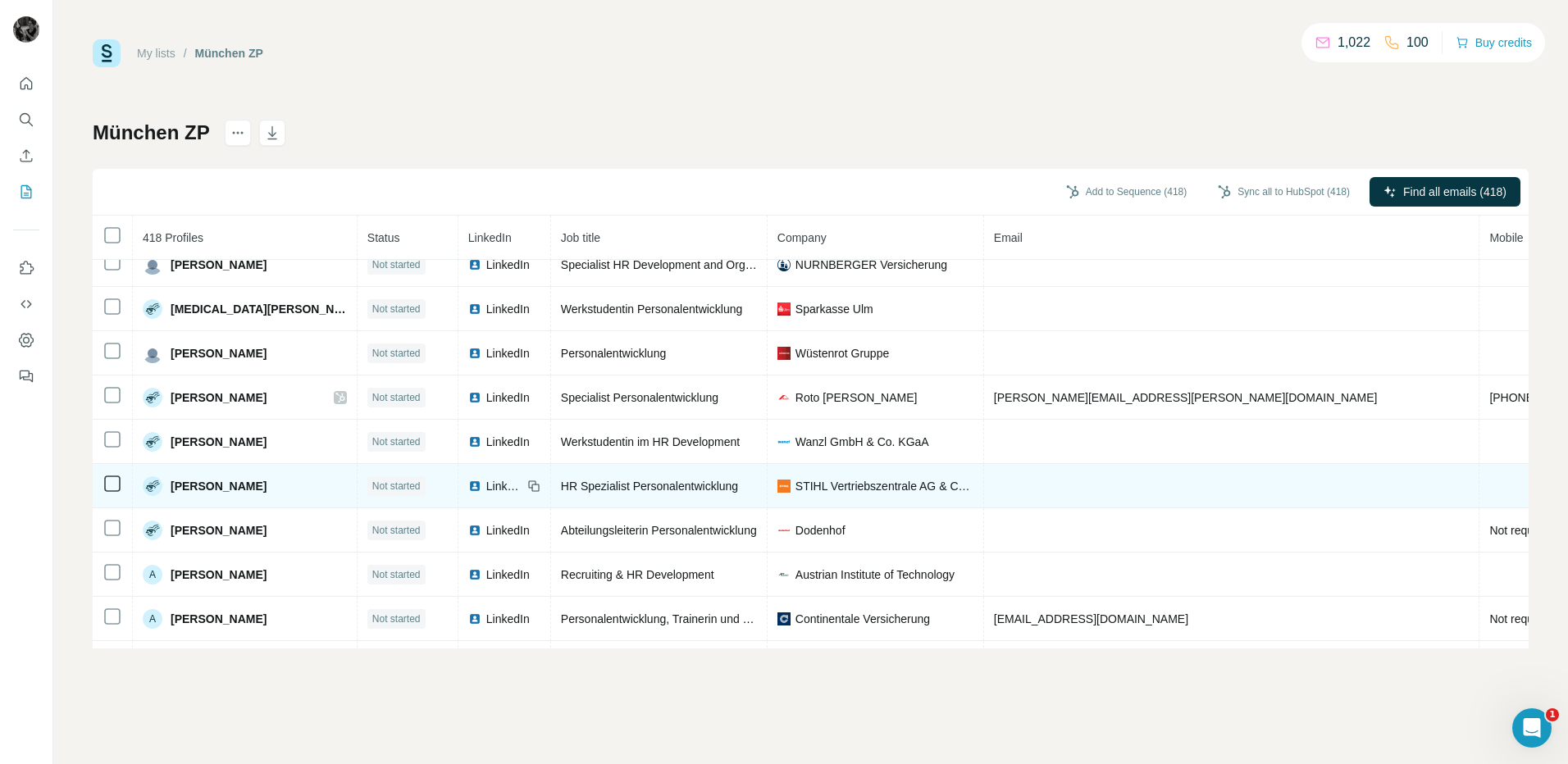
scroll to position [328, 0]
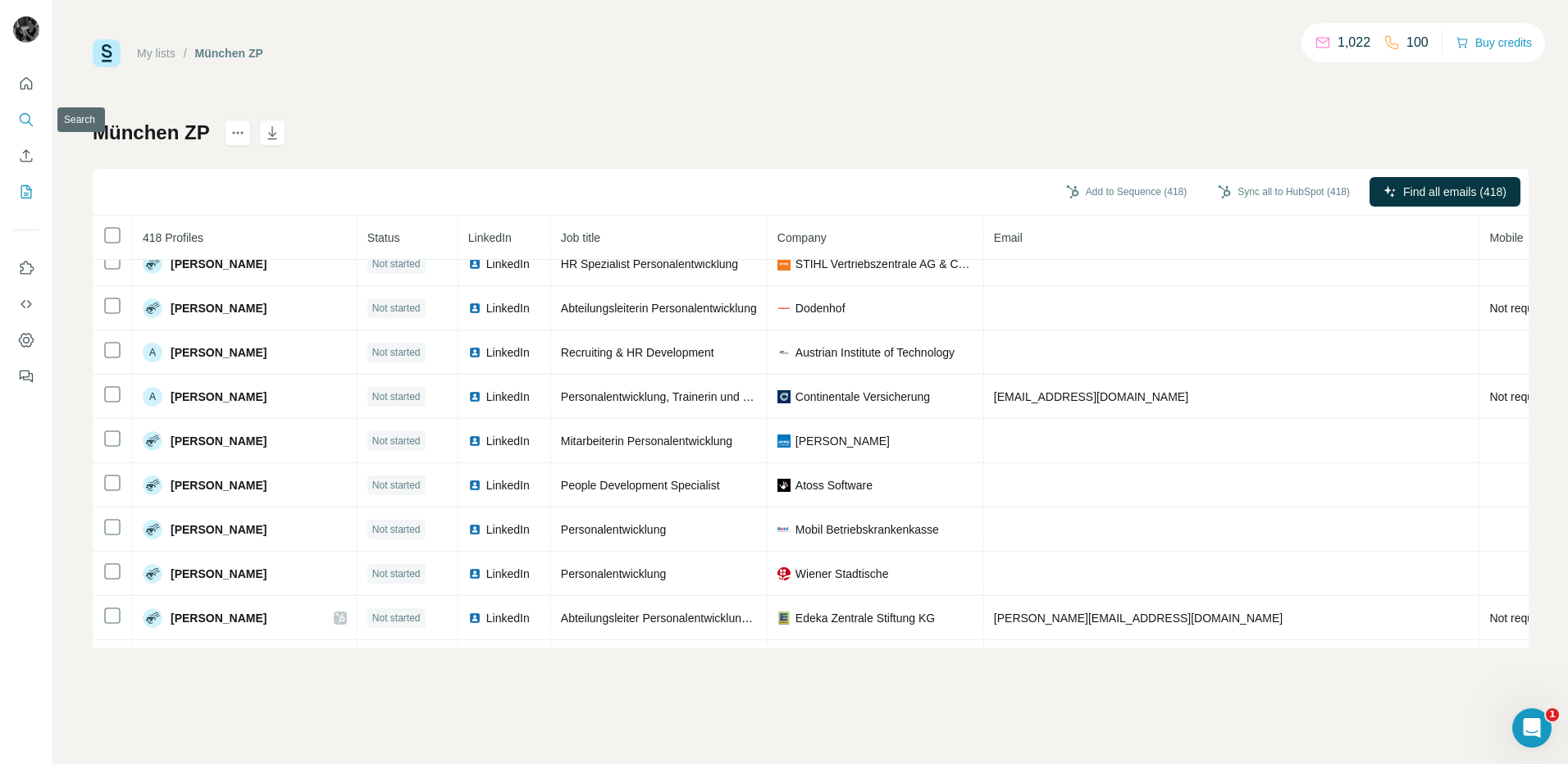
click at [26, 119] on icon "Search" at bounding box center [25, 119] width 17 height 17
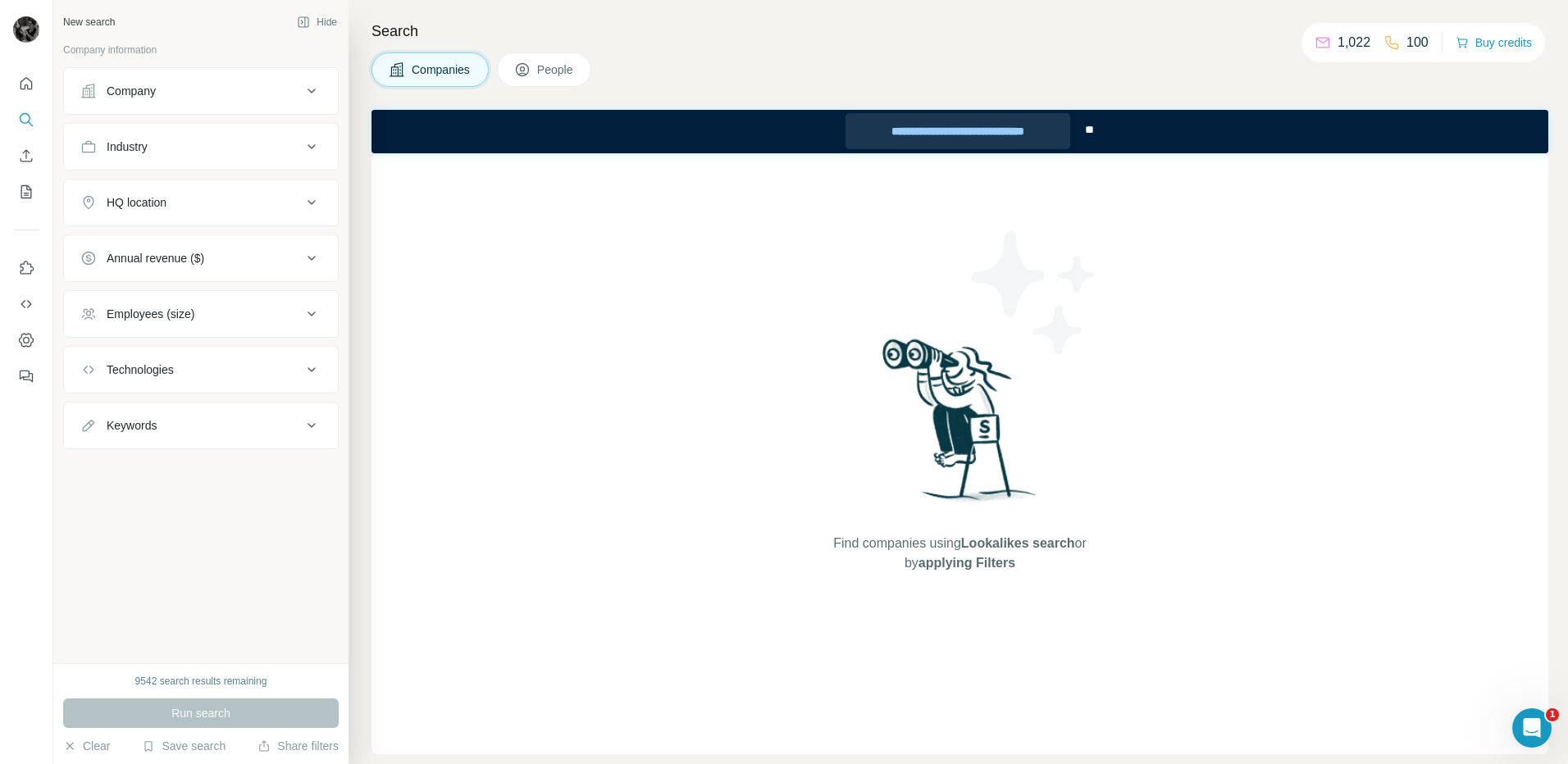
click at [965, 131] on div "**********" at bounding box center [958, 131] width 226 height 36
click at [308, 88] on icon at bounding box center [311, 91] width 20 height 20
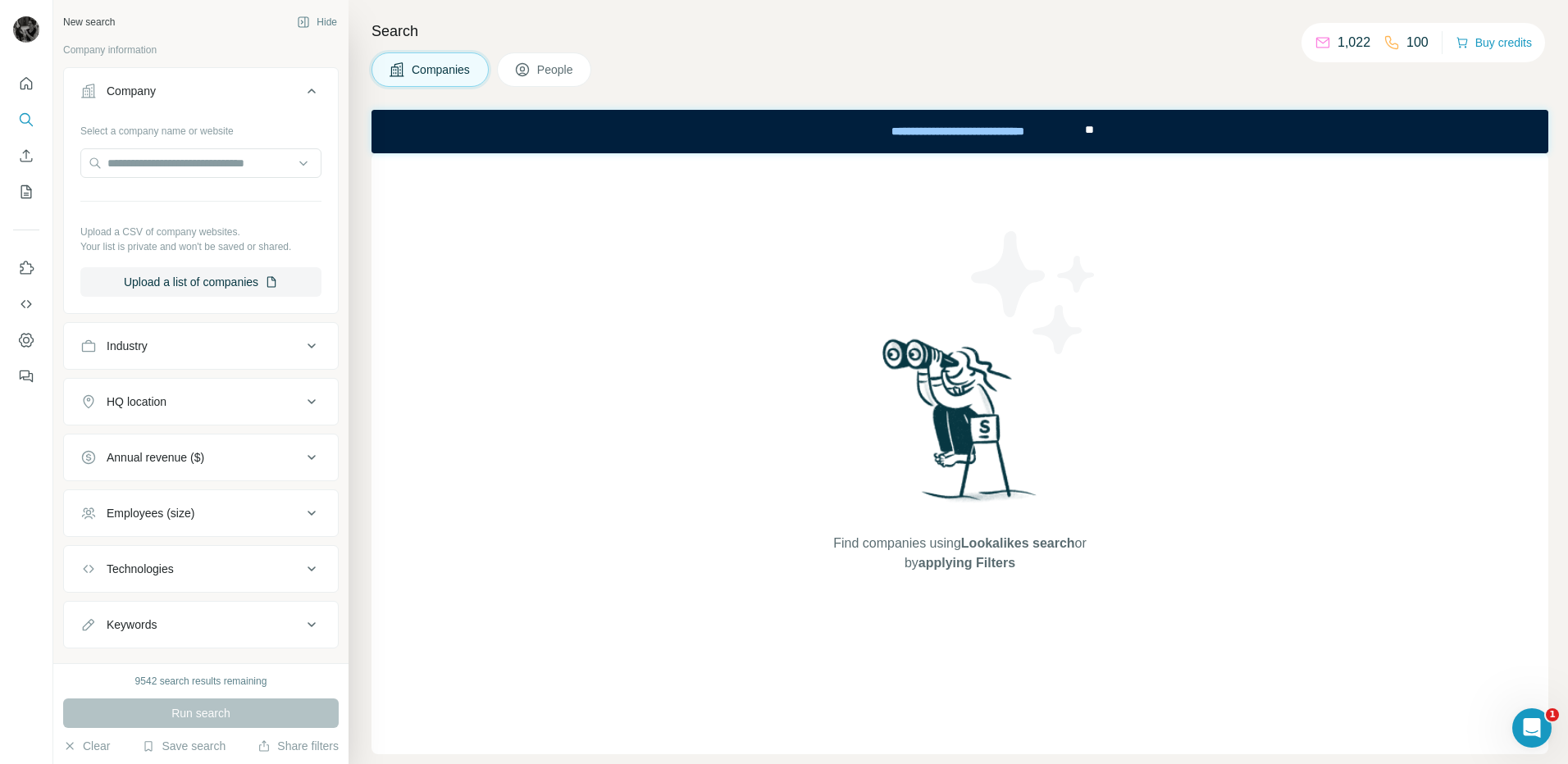
click at [307, 401] on icon at bounding box center [311, 401] width 8 height 5
click at [212, 449] on input "text" at bounding box center [201, 443] width 241 height 29
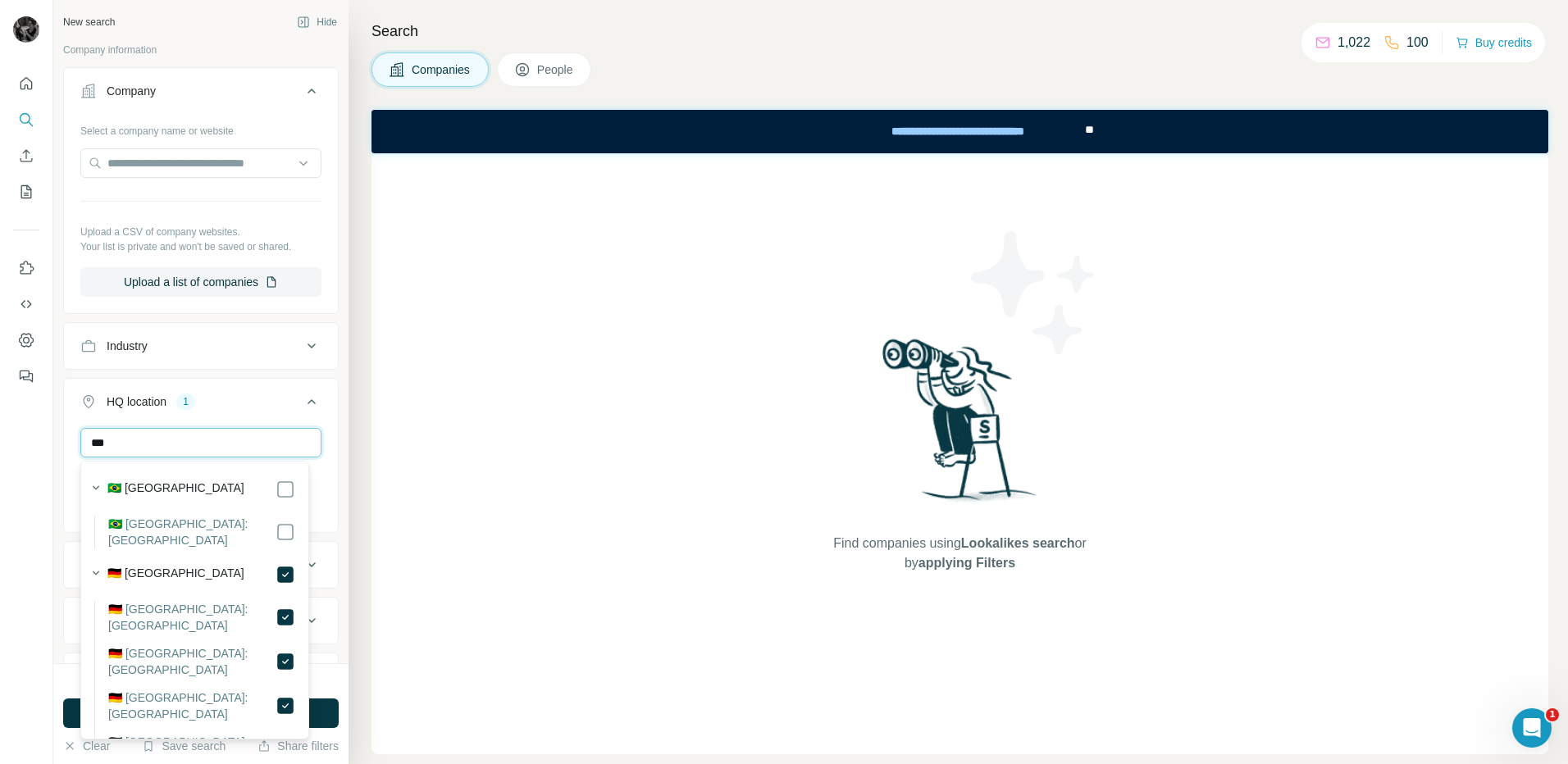
click at [168, 445] on input "***" at bounding box center [201, 443] width 241 height 29
type input "***"
click at [319, 440] on div "*** [GEOGRAPHIC_DATA] [GEOGRAPHIC_DATA] Clear all" at bounding box center [201, 493] width 274 height 129
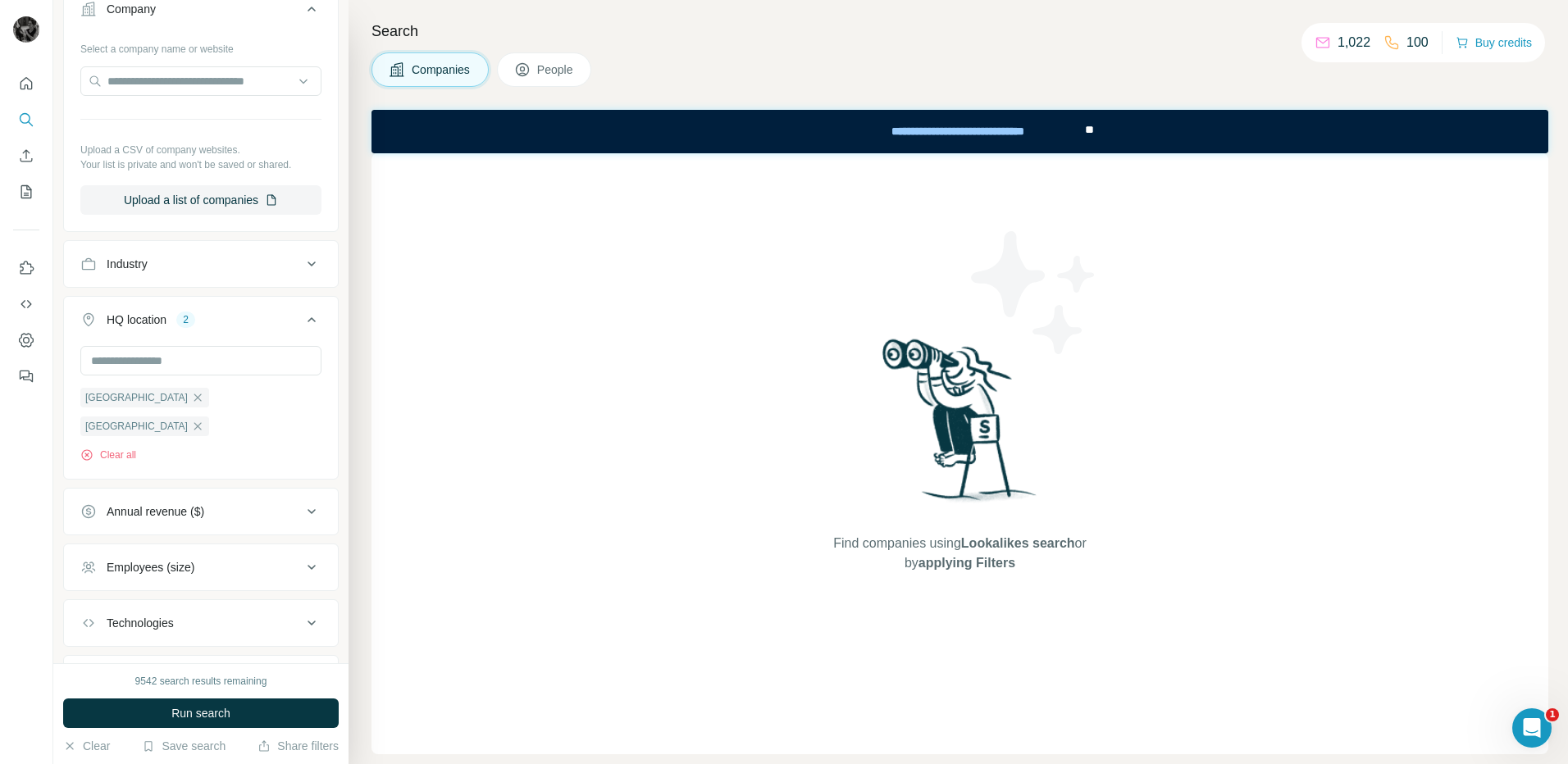
scroll to position [140, 0]
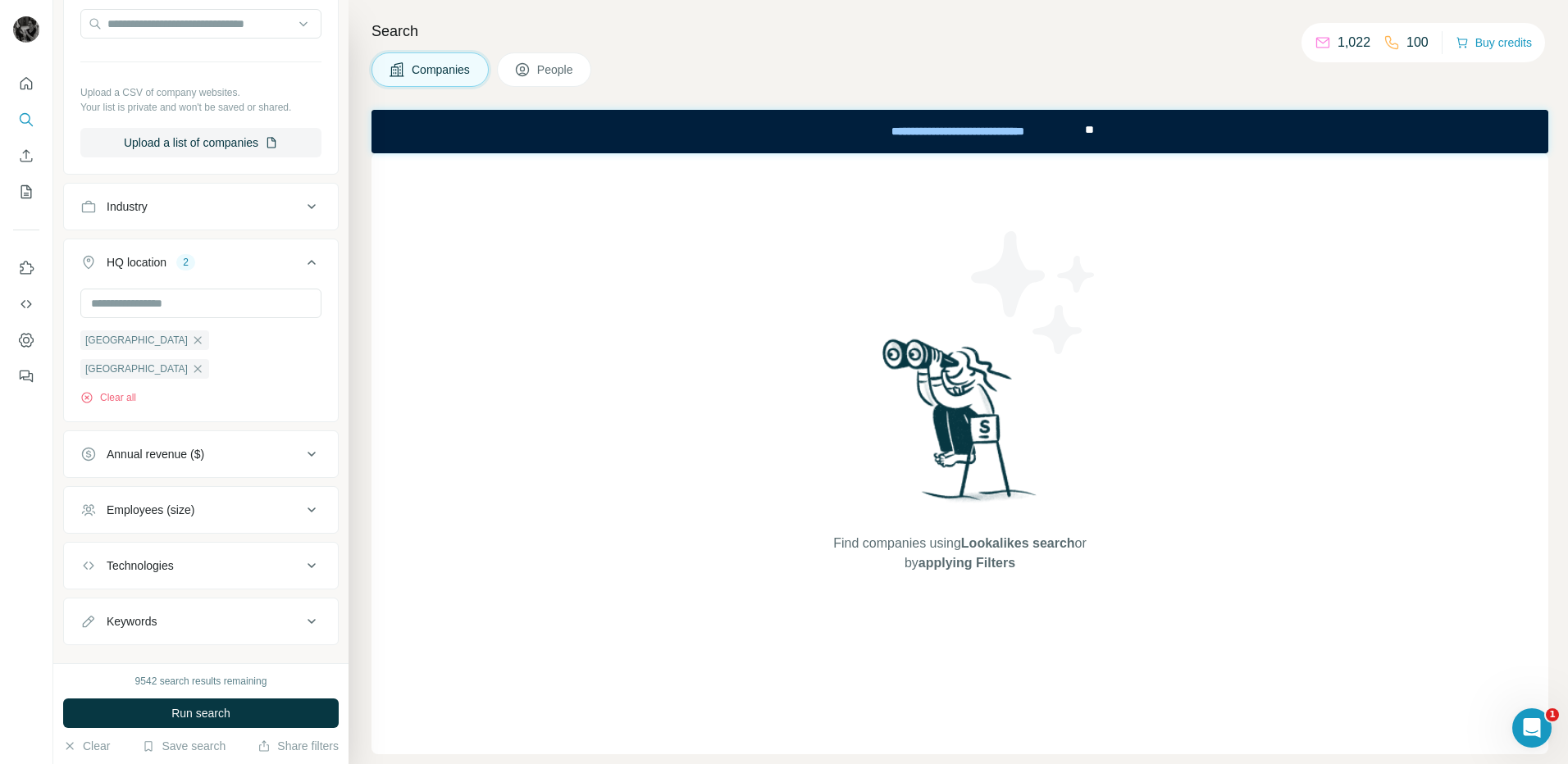
click at [301, 500] on icon at bounding box center [311, 510] width 20 height 20
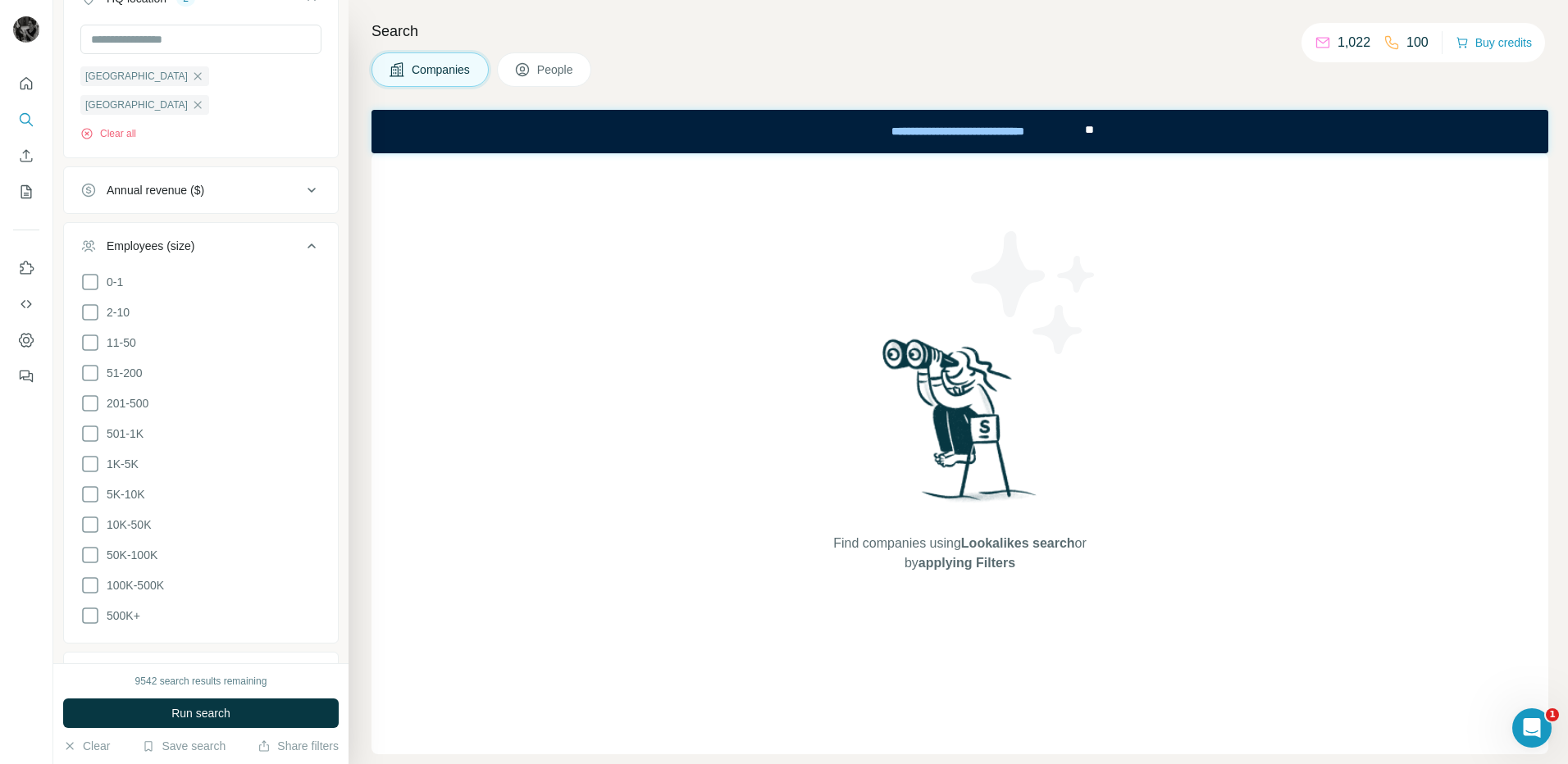
scroll to position [468, 0]
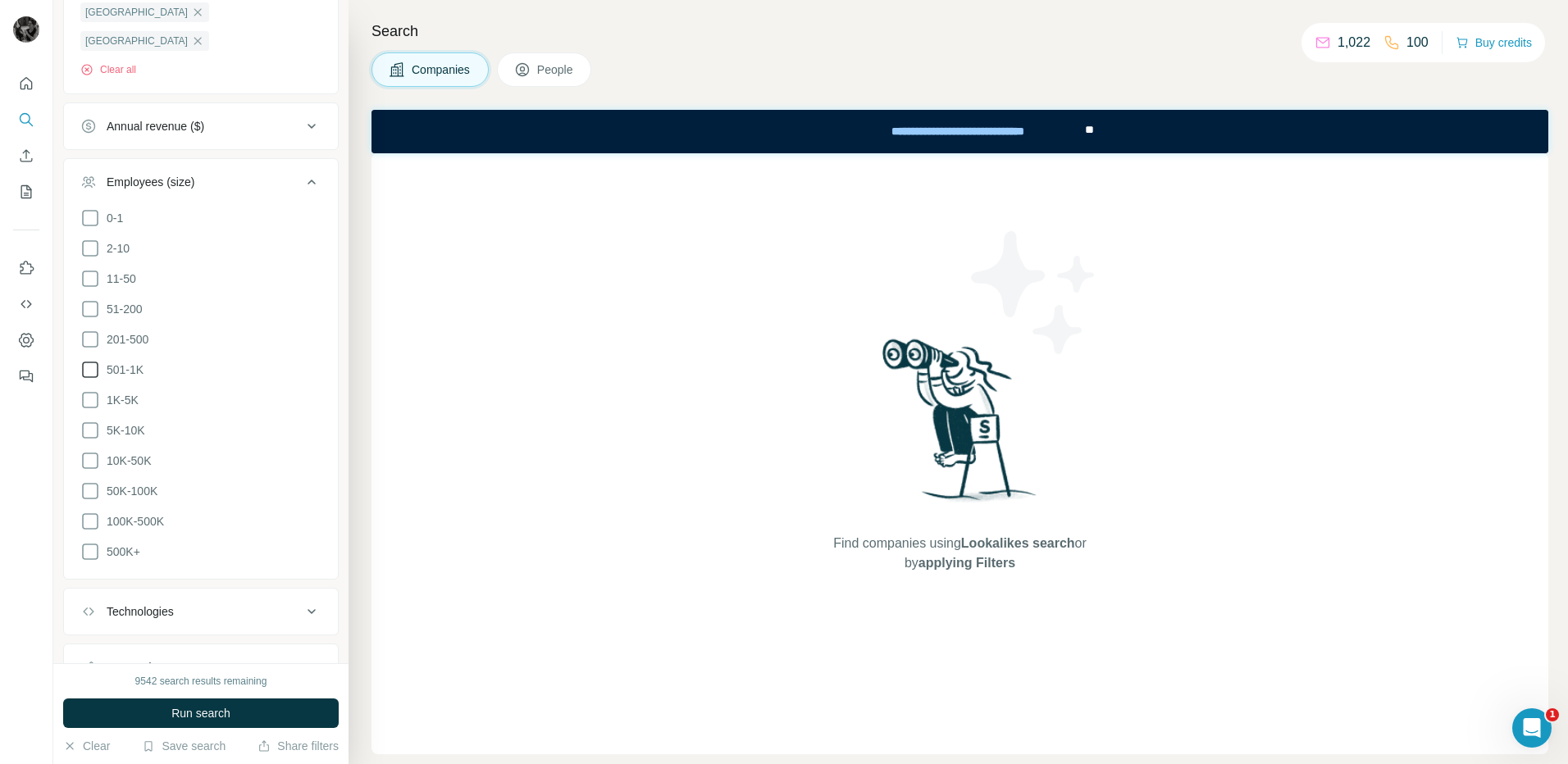
click at [90, 360] on icon at bounding box center [90, 370] width 20 height 20
click at [88, 390] on icon at bounding box center [90, 400] width 20 height 20
click at [90, 421] on icon at bounding box center [90, 430] width 20 height 20
click at [89, 451] on icon at bounding box center [90, 461] width 20 height 20
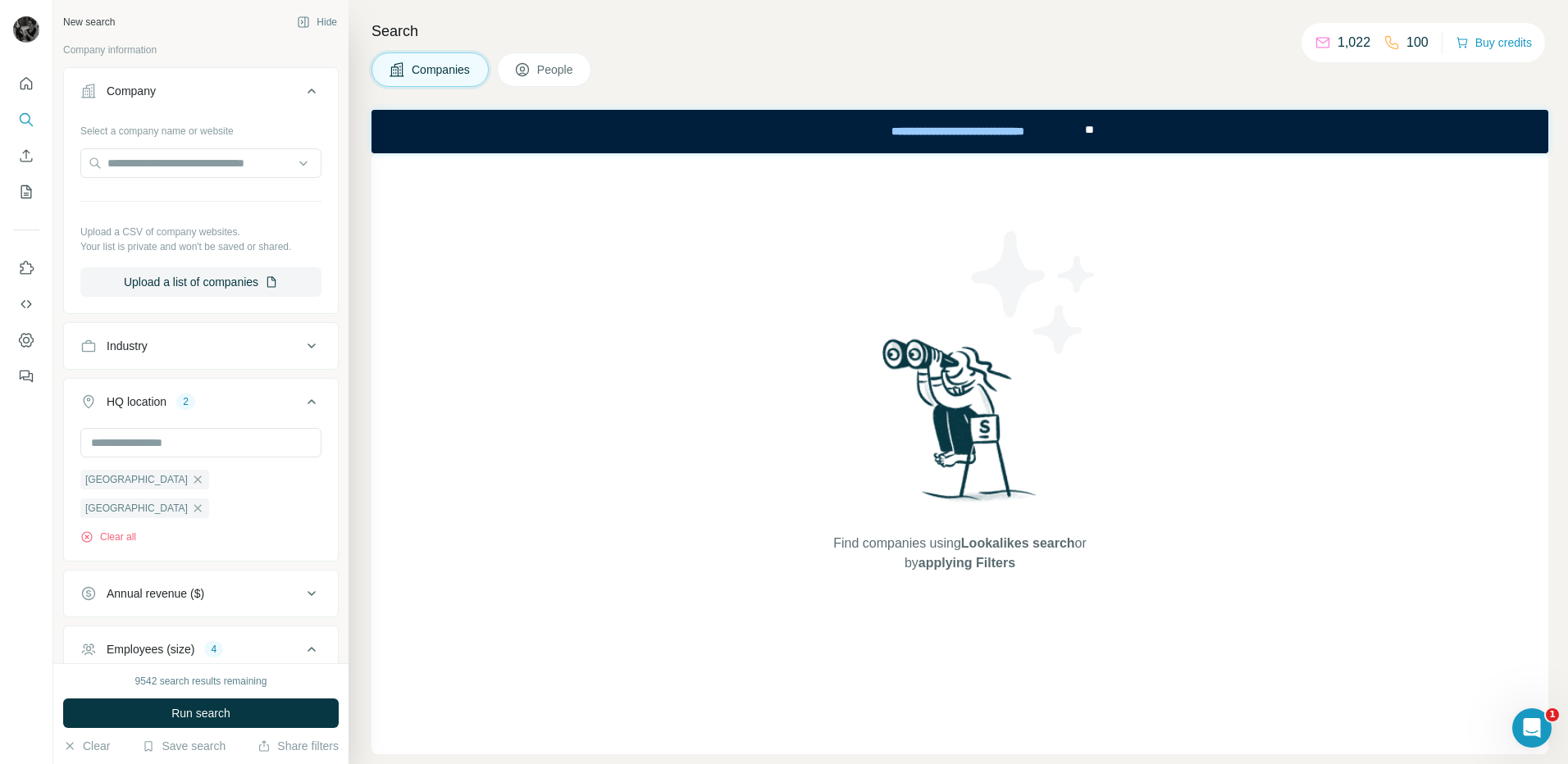
click at [301, 345] on icon at bounding box center [311, 346] width 20 height 20
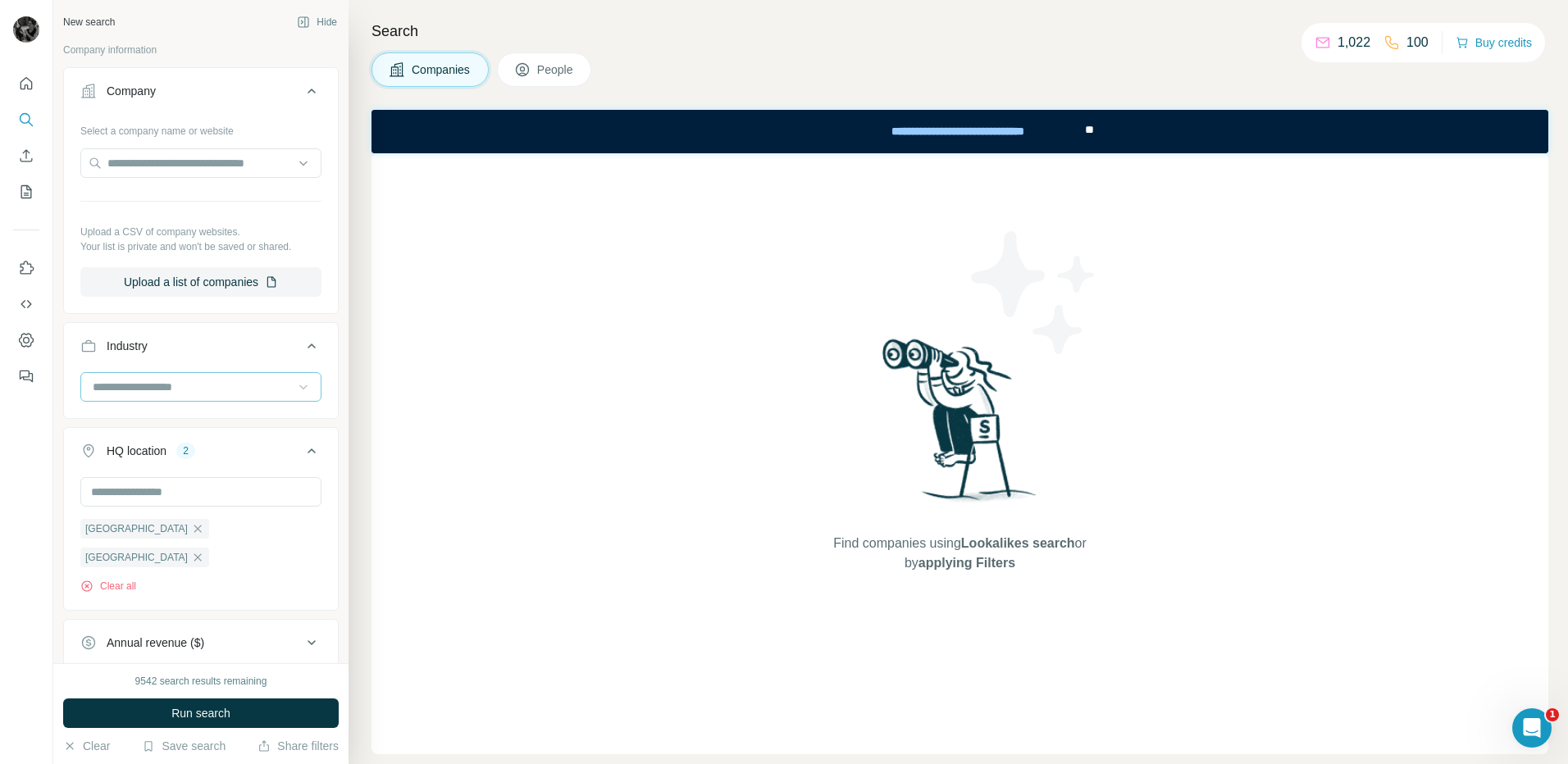
click at [295, 383] on icon at bounding box center [303, 386] width 17 height 17
click at [61, 407] on div "New search Hide Company information Company Select a company name or website Up…" at bounding box center [201, 332] width 295 height 663
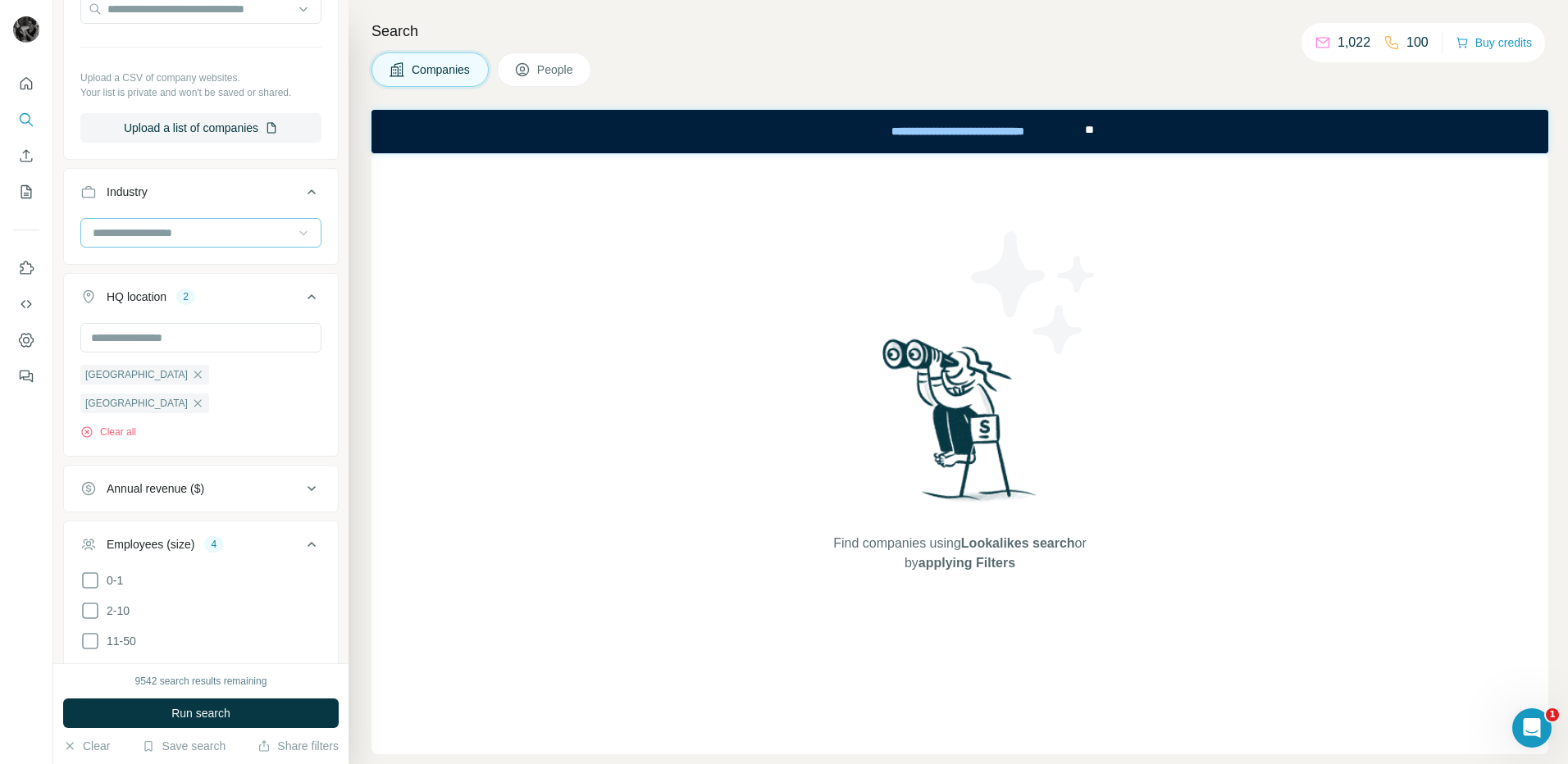
scroll to position [328, 0]
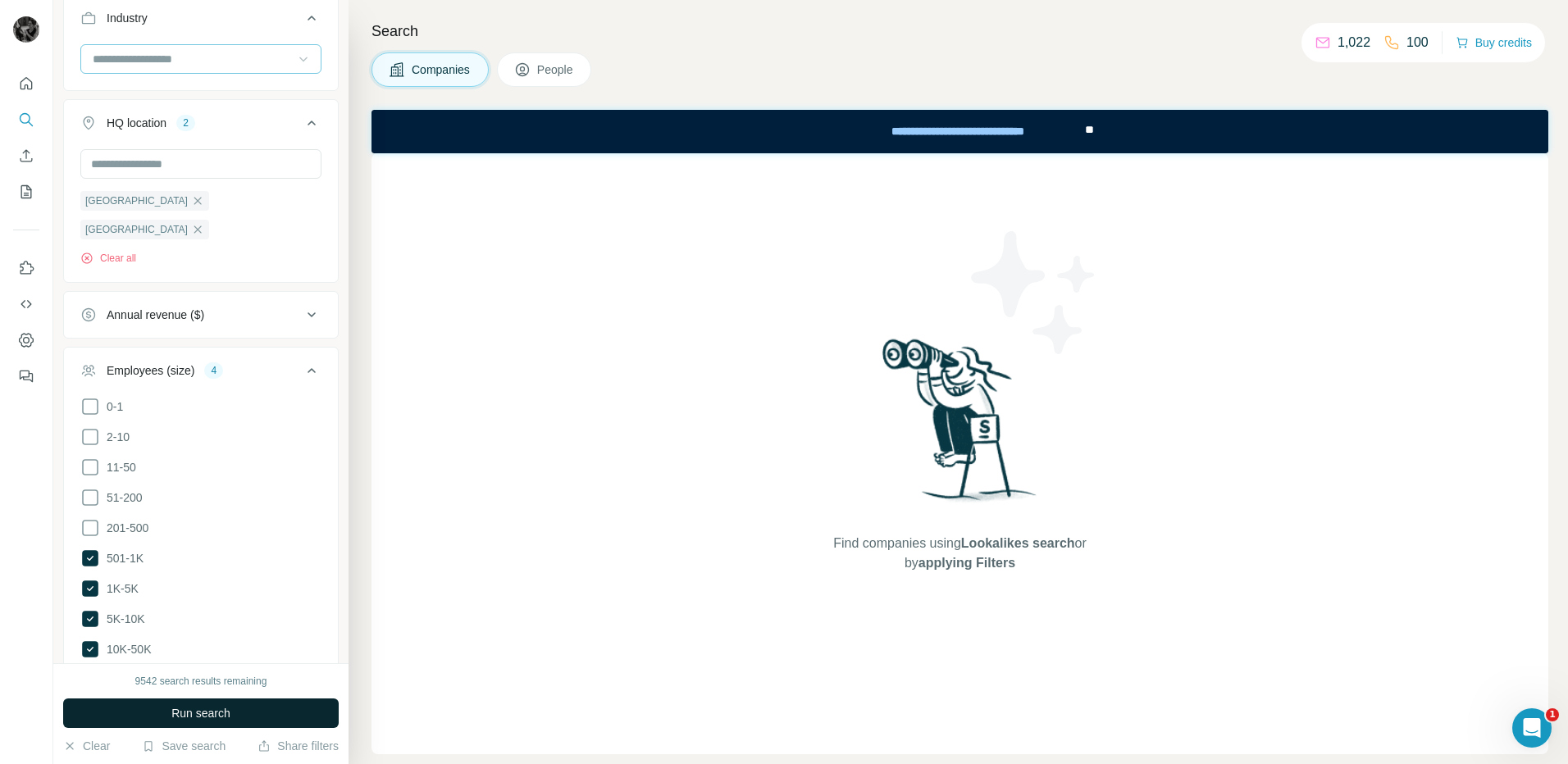
click at [218, 711] on span "Run search" at bounding box center [201, 713] width 59 height 17
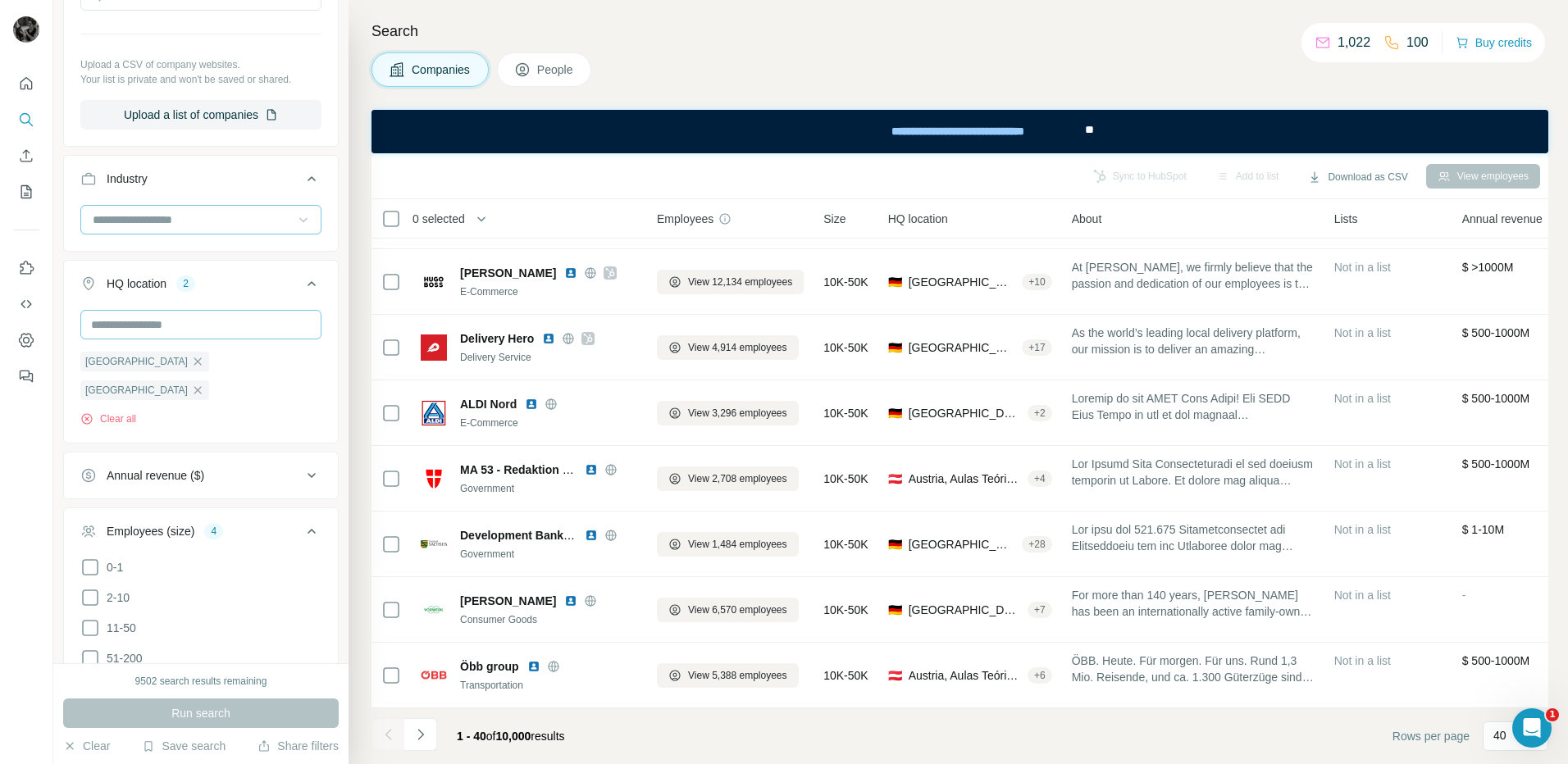
scroll to position [0, 0]
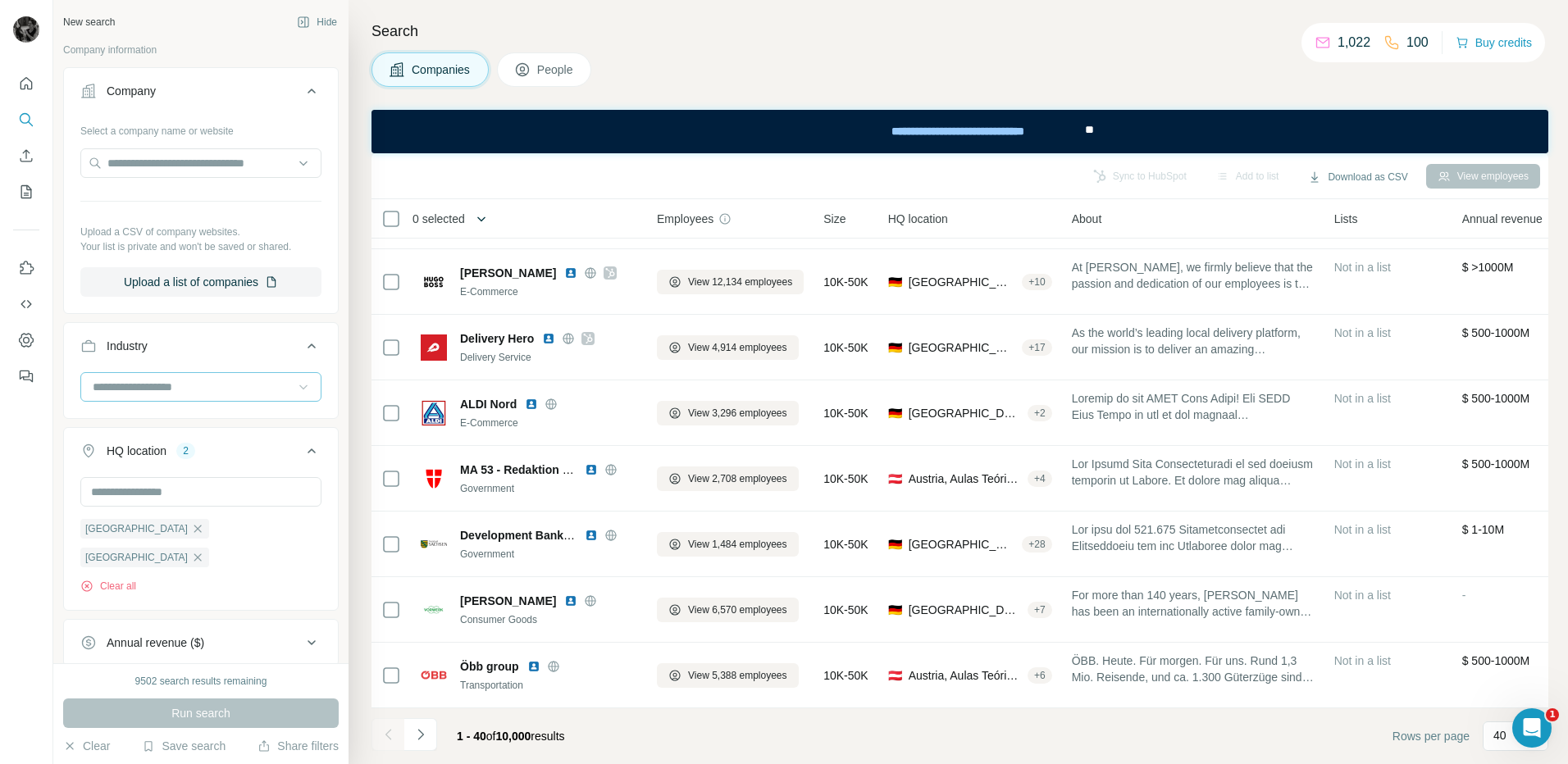
click at [489, 218] on icon "button" at bounding box center [481, 218] width 17 height 17
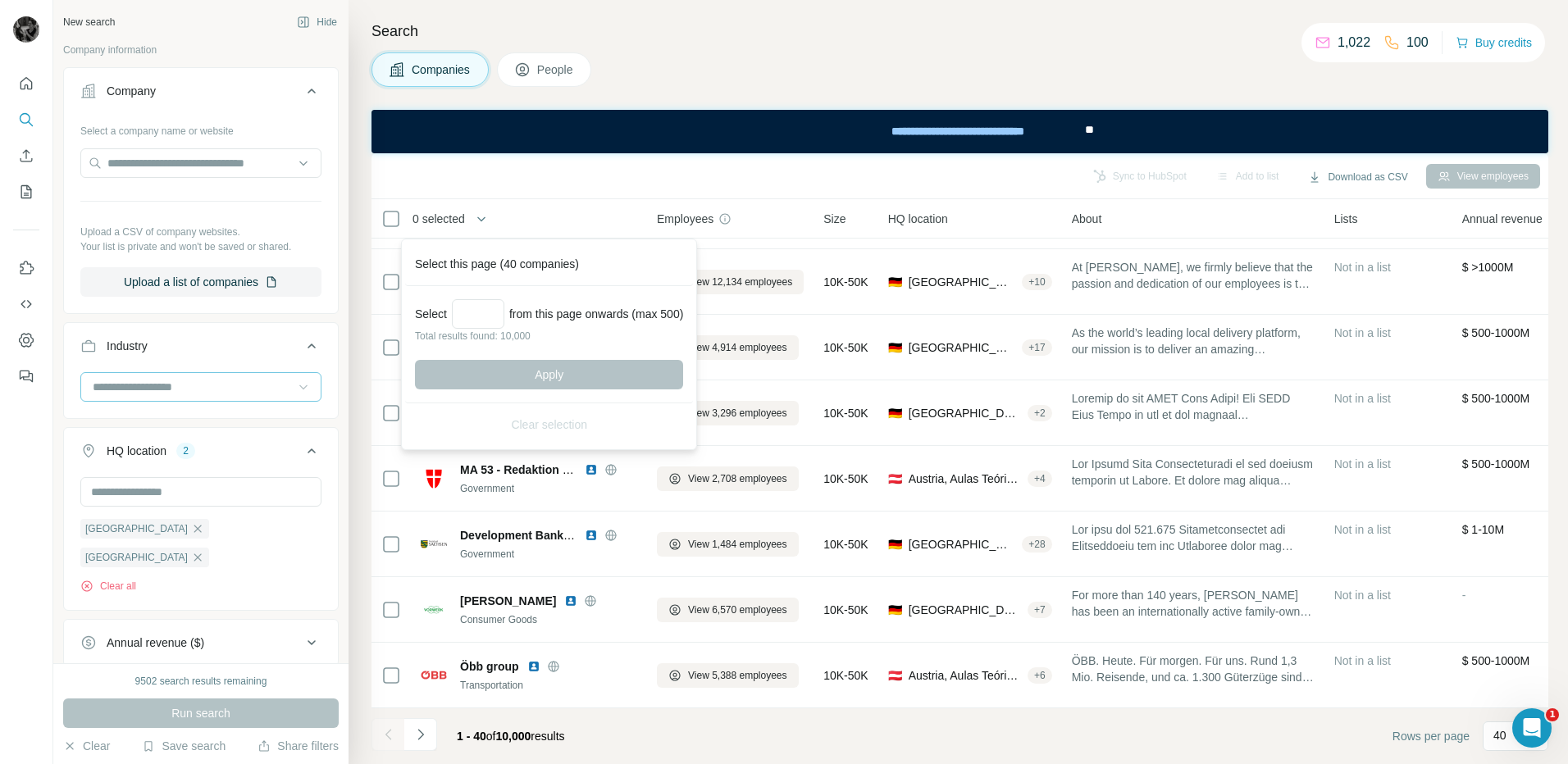
click at [656, 89] on div "Search Companies People Sync to HubSpot Add to list Download as CSV View employ…" at bounding box center [958, 382] width 1219 height 764
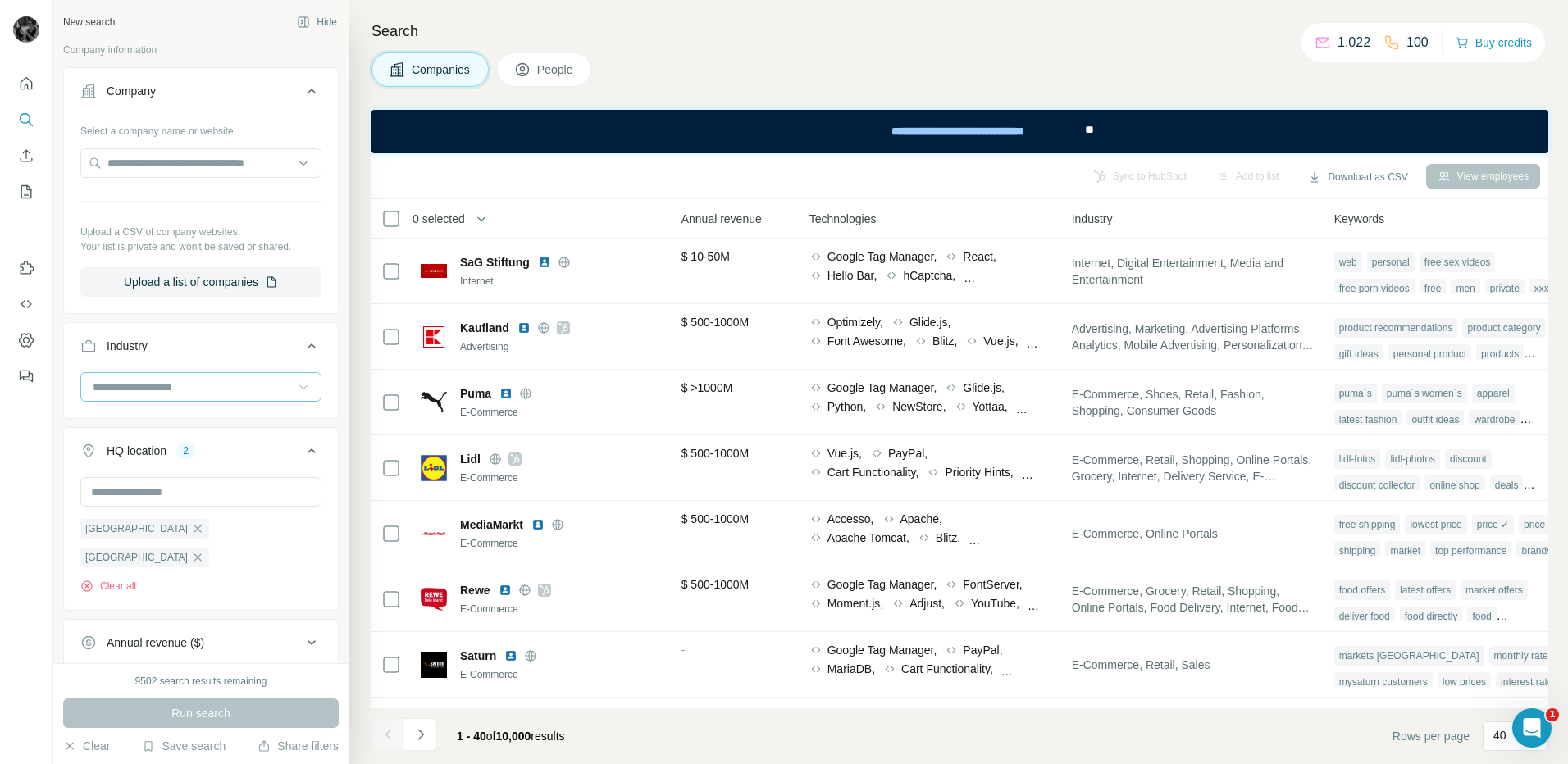
scroll to position [0, 834]
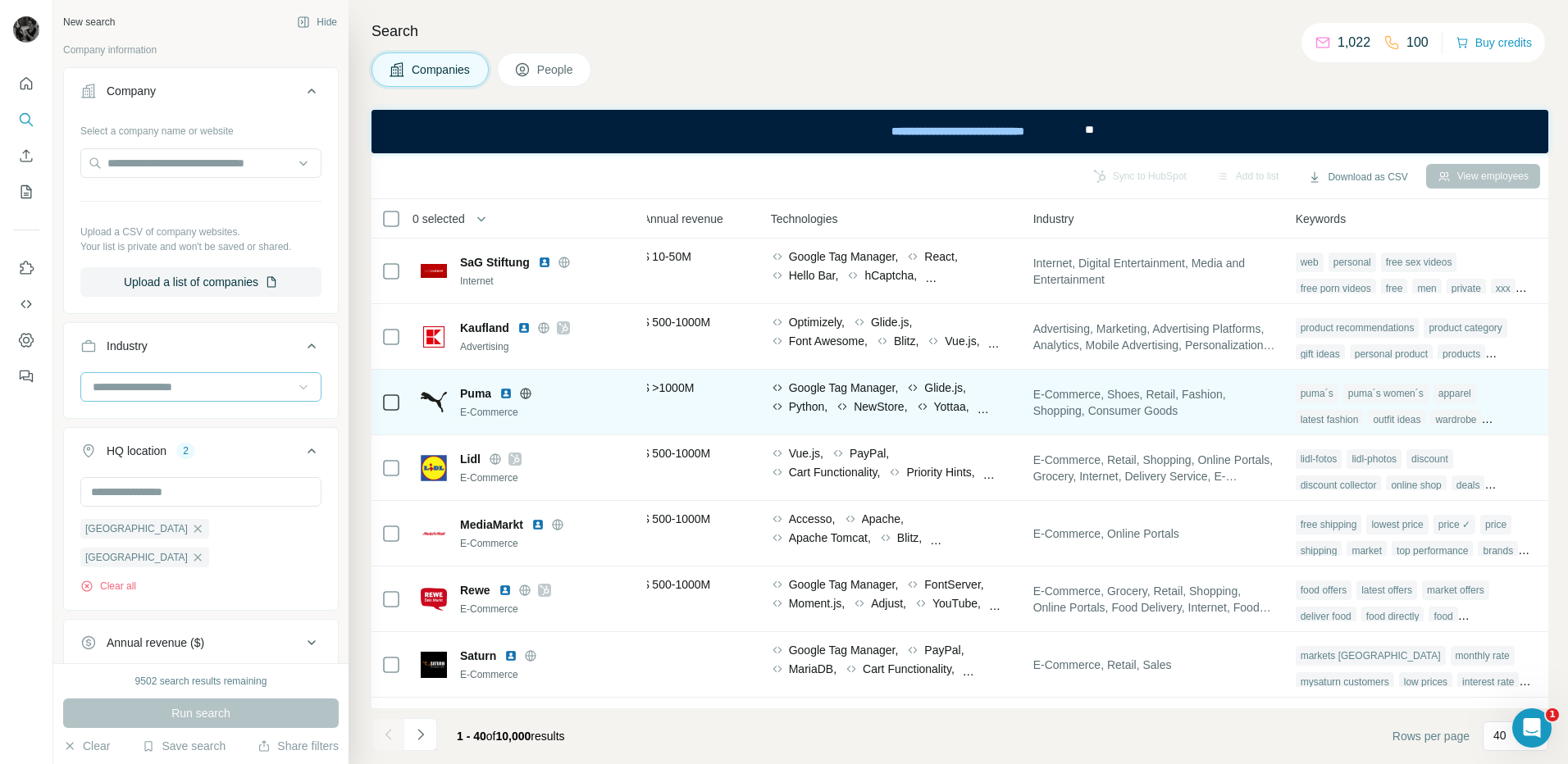
click at [381, 403] on td at bounding box center [391, 402] width 39 height 66
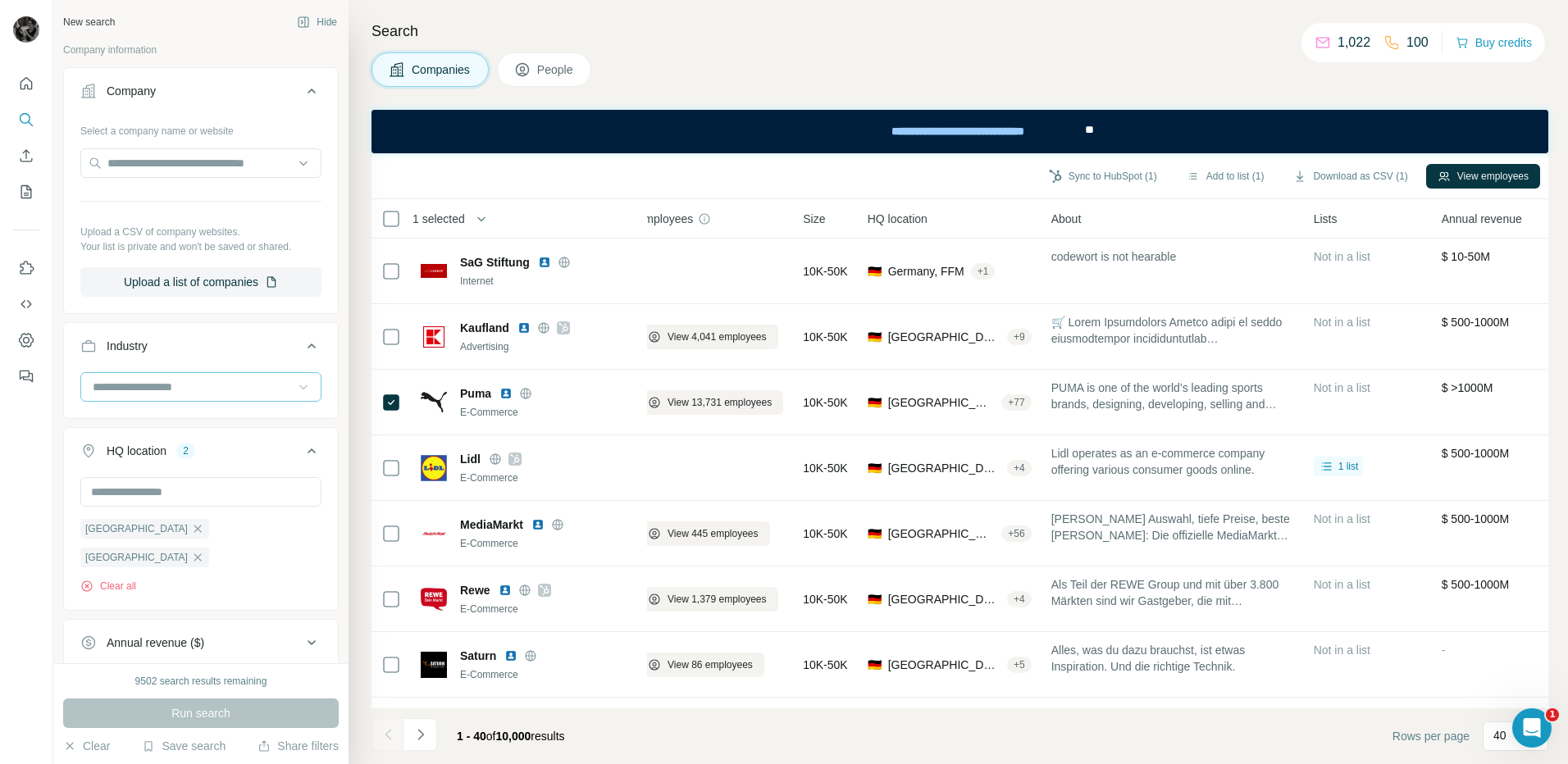
scroll to position [0, 0]
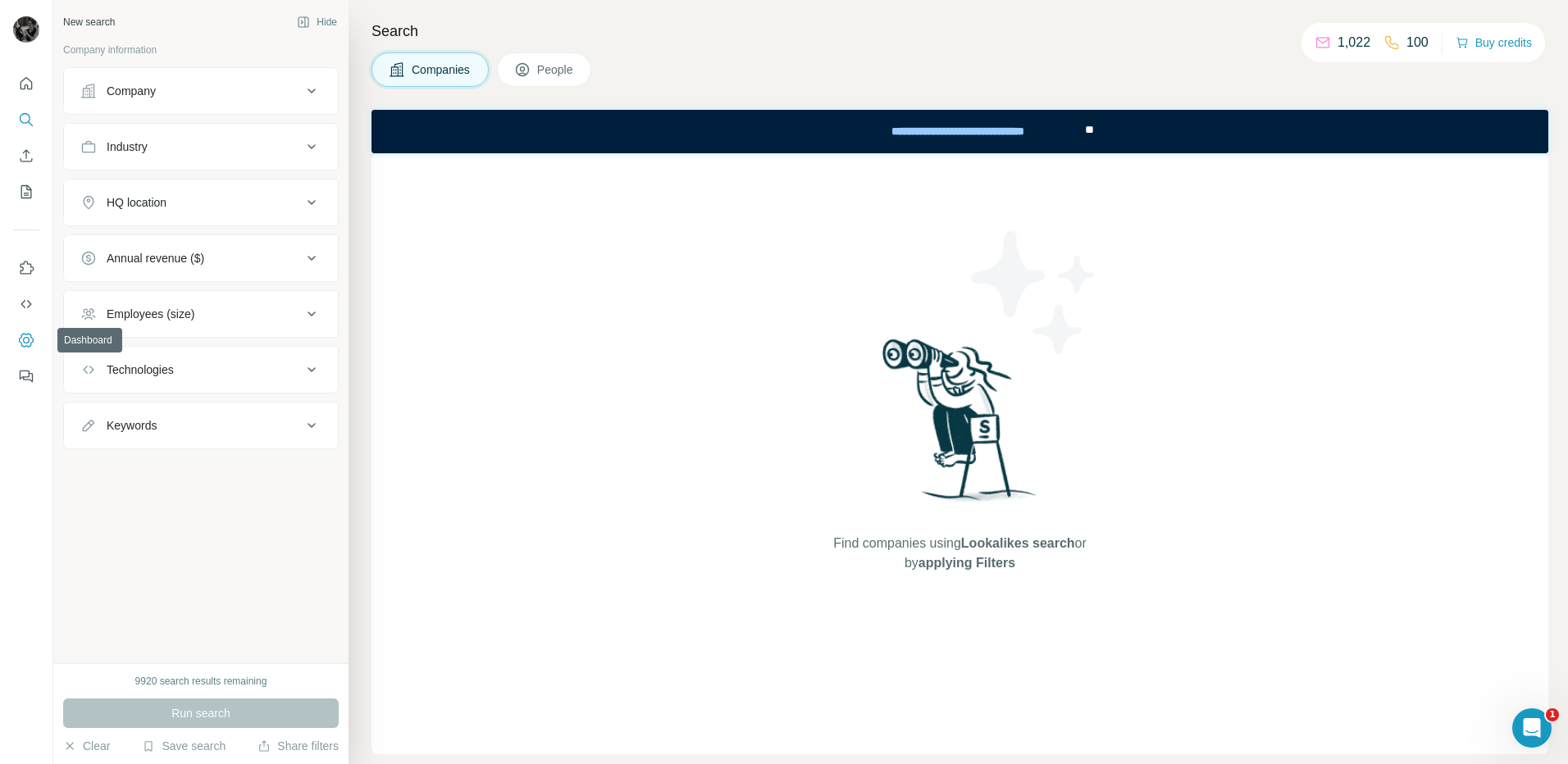
click at [30, 337] on icon "Dashboard" at bounding box center [25, 339] width 17 height 17
